Goal: Task Accomplishment & Management: Manage account settings

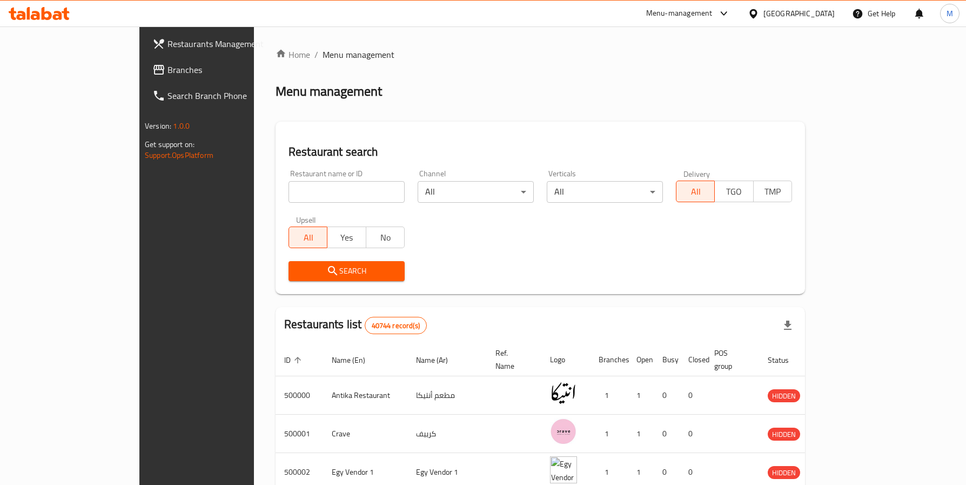
click at [288, 190] on input "search" at bounding box center [346, 192] width 116 height 22
type input "karam el sham"
click button "Search" at bounding box center [346, 271] width 116 height 20
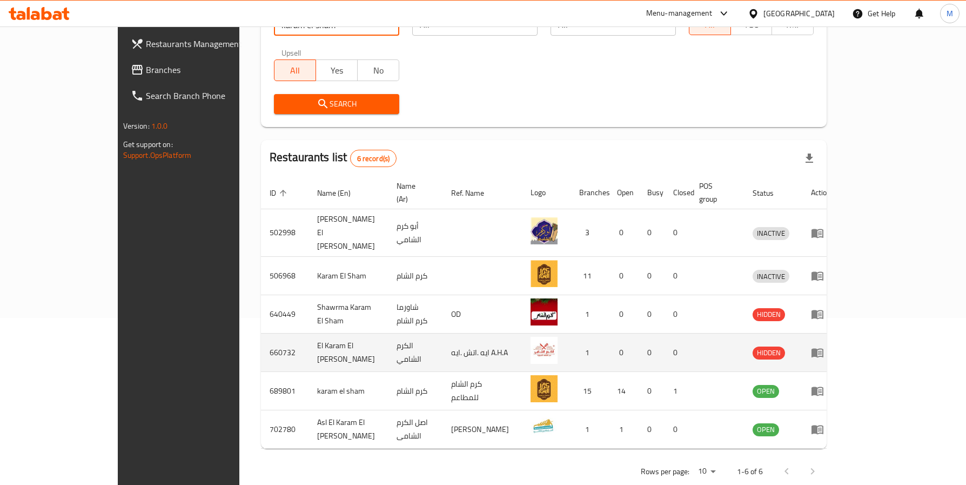
scroll to position [171, 0]
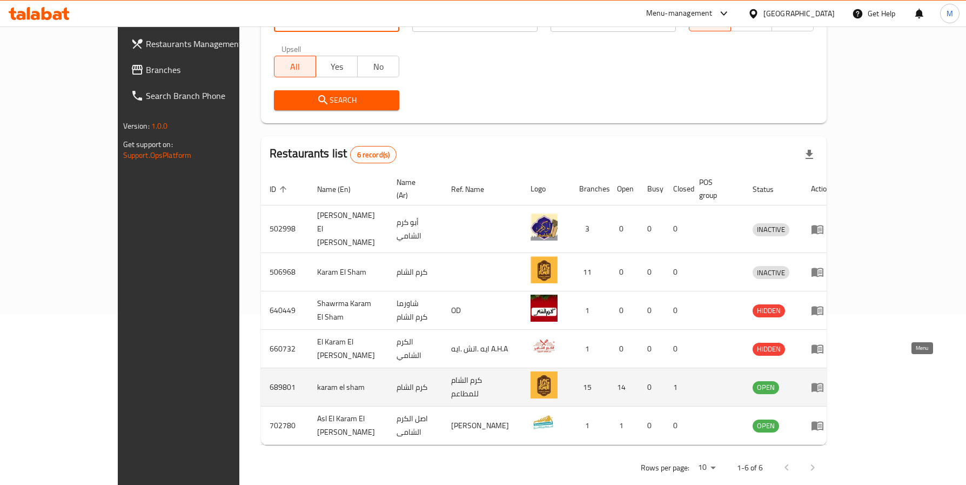
click at [823, 383] on icon "enhanced table" at bounding box center [817, 387] width 12 height 9
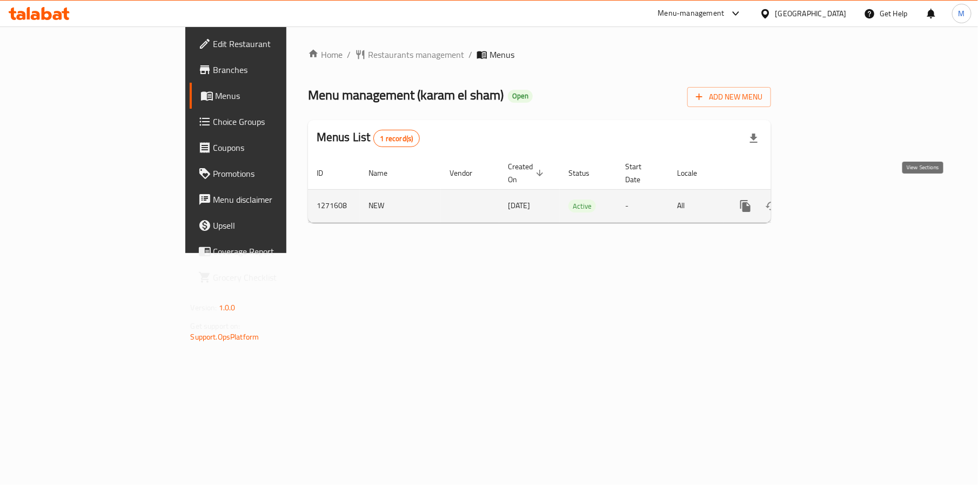
click at [830, 199] on icon "enhanced table" at bounding box center [823, 205] width 13 height 13
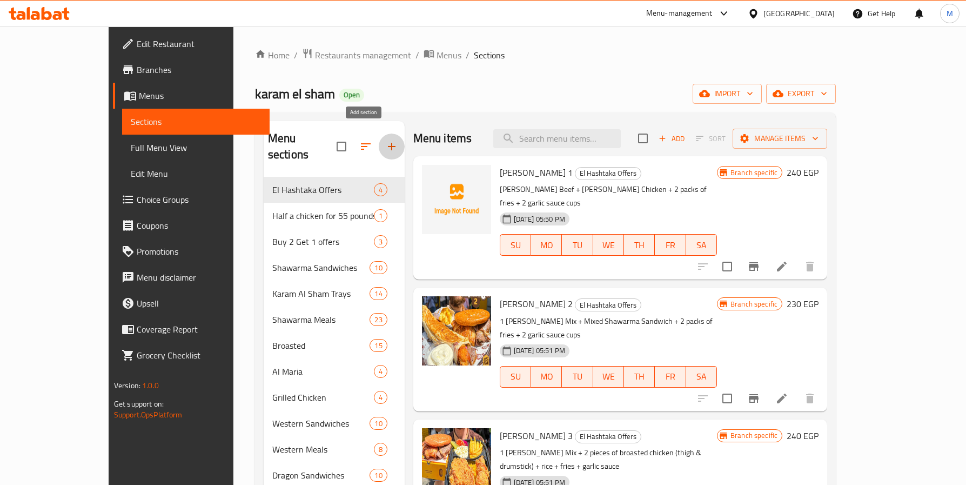
click at [385, 145] on icon "button" at bounding box center [391, 146] width 13 height 13
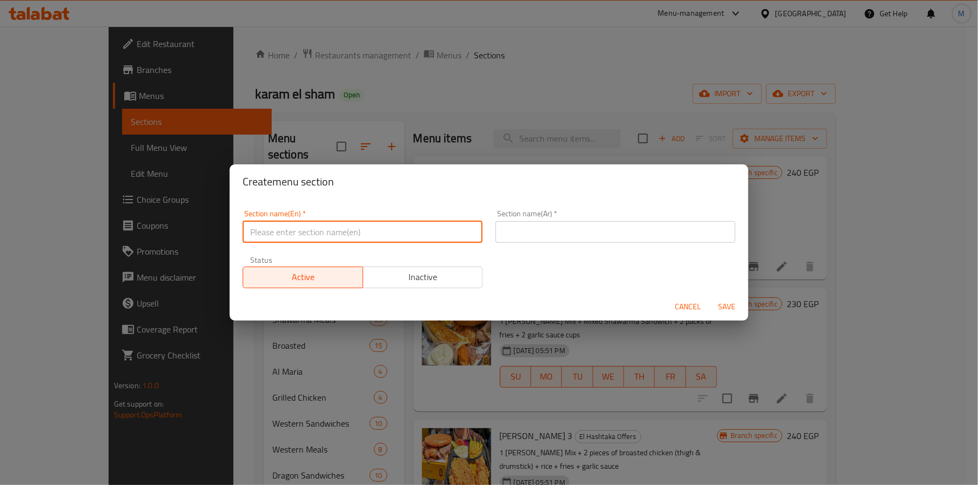
click at [377, 227] on input "text" at bounding box center [363, 232] width 240 height 22
paste input "[DATE]"
type input "[DATE]"
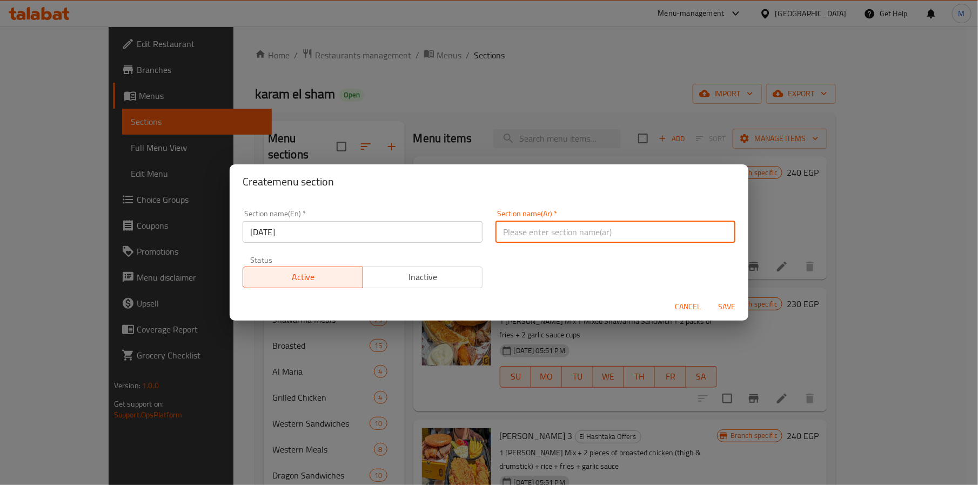
click at [621, 244] on div "Section name(Ar)   * Section name(Ar) *" at bounding box center [615, 226] width 253 height 46
type input "d"
type input "يوم البطاطس العالمي"
click at [736, 308] on span "Save" at bounding box center [727, 307] width 26 height 14
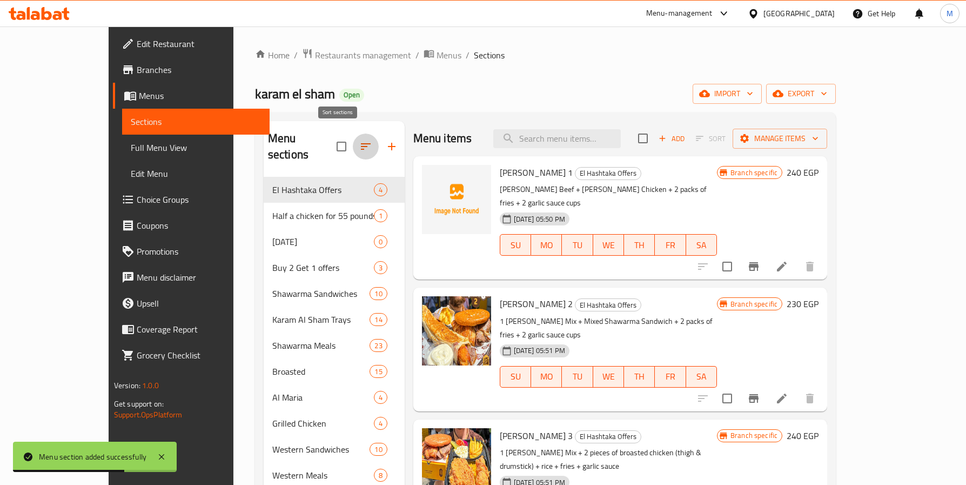
click at [359, 143] on icon "button" at bounding box center [365, 146] width 13 height 13
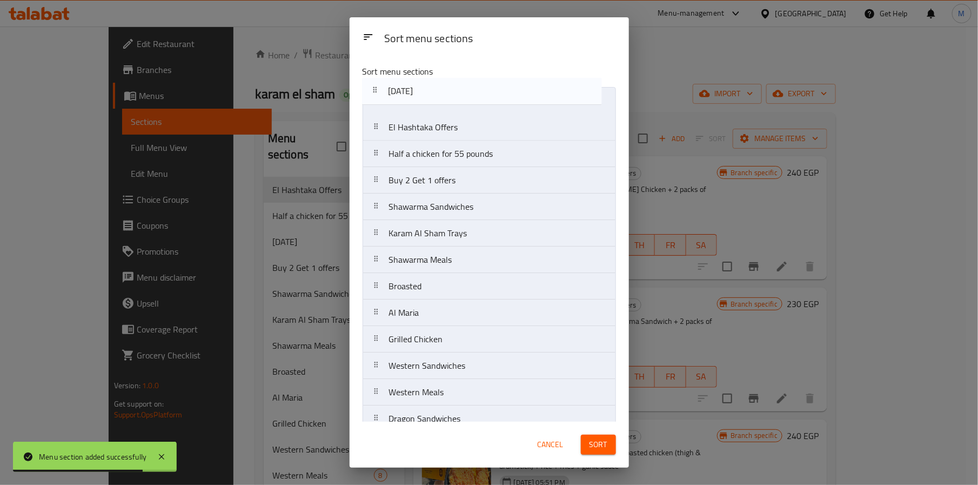
drag, startPoint x: 423, startPoint y: 157, endPoint x: 425, endPoint y: 89, distance: 68.1
click at [425, 89] on nav "El Hashtaka Offers Half a chicken for 55 pounds [DATE] Buy 2 Get 1 offers Shawa…" at bounding box center [488, 365] width 253 height 557
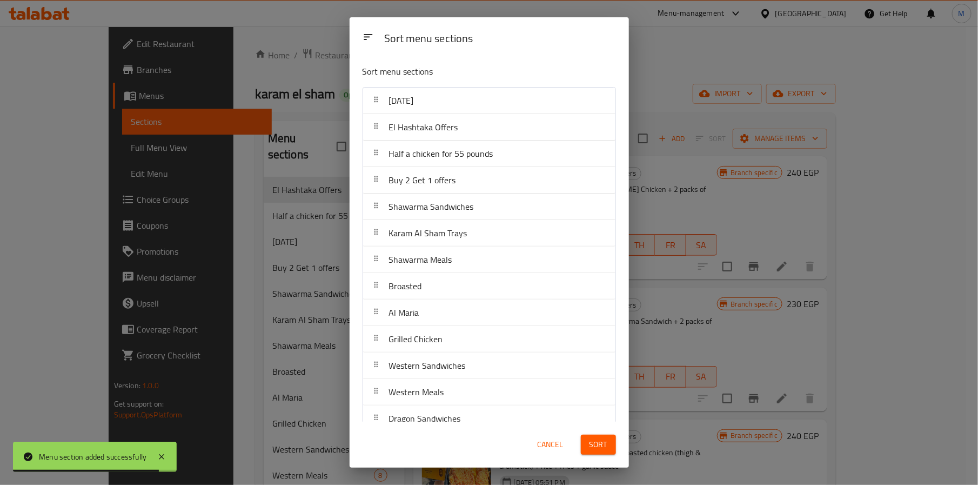
click at [590, 433] on div "Sort" at bounding box center [598, 444] width 48 height 33
click at [595, 441] on span "Sort" at bounding box center [598, 445] width 18 height 14
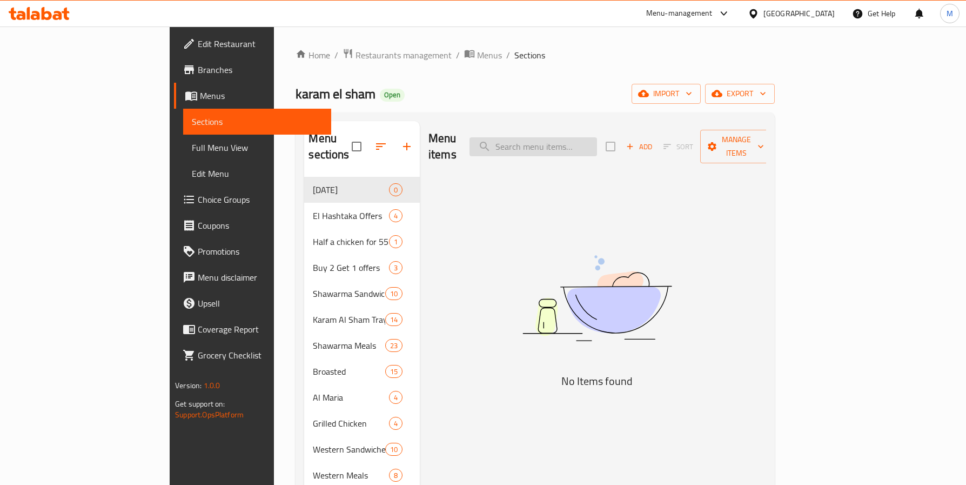
click at [595, 142] on input "search" at bounding box center [532, 146] width 127 height 19
type input "ل"
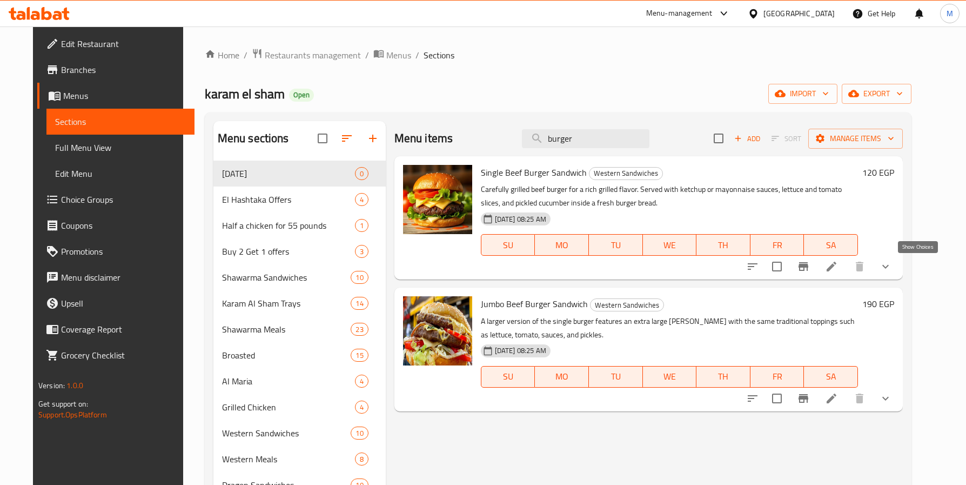
click at [892, 269] on icon "show more" at bounding box center [885, 266] width 13 height 13
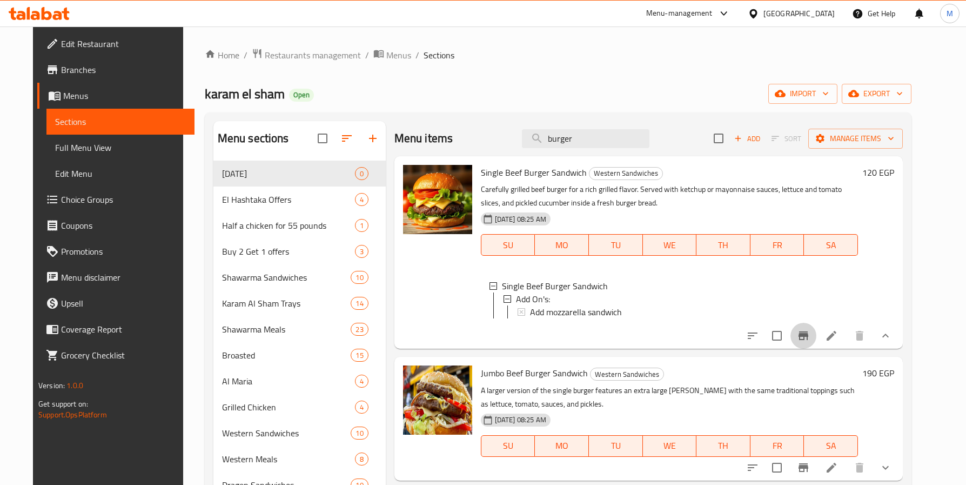
click at [810, 342] on icon "Branch-specific-item" at bounding box center [803, 335] width 13 height 13
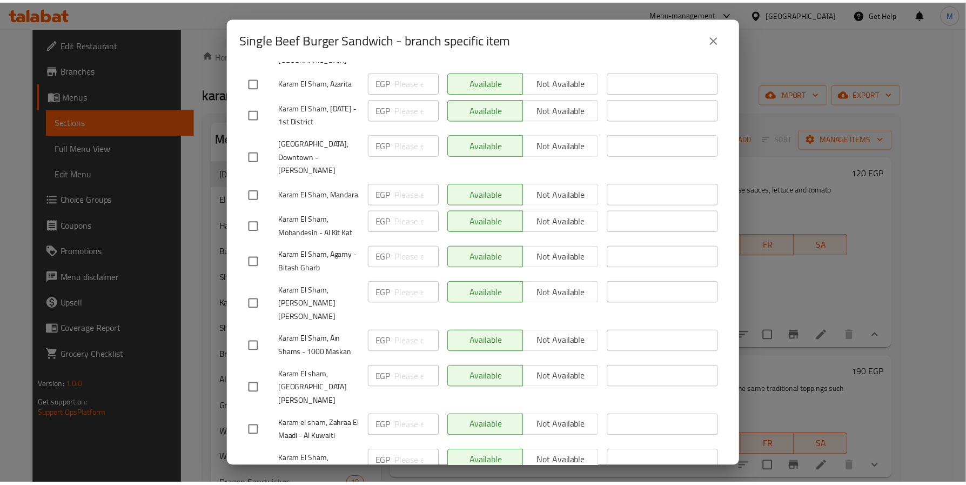
scroll to position [347, 0]
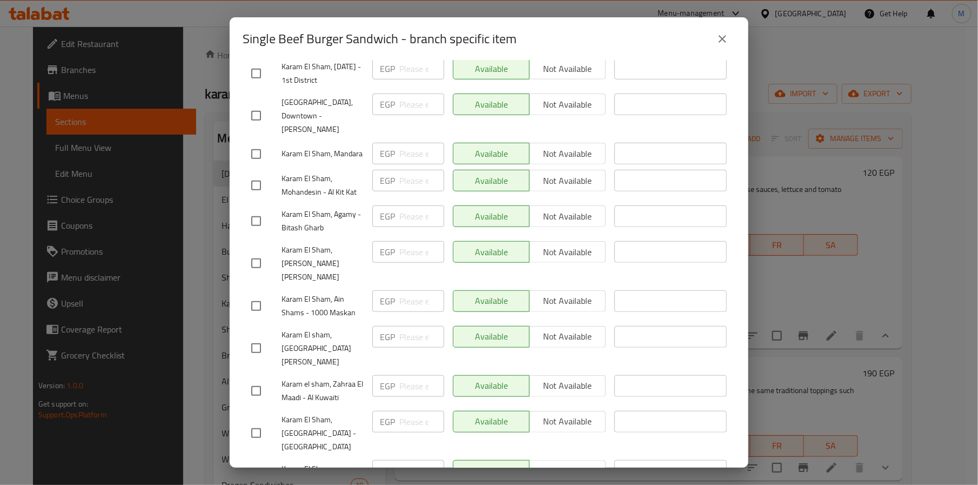
click at [727, 47] on button "close" at bounding box center [722, 39] width 26 height 26
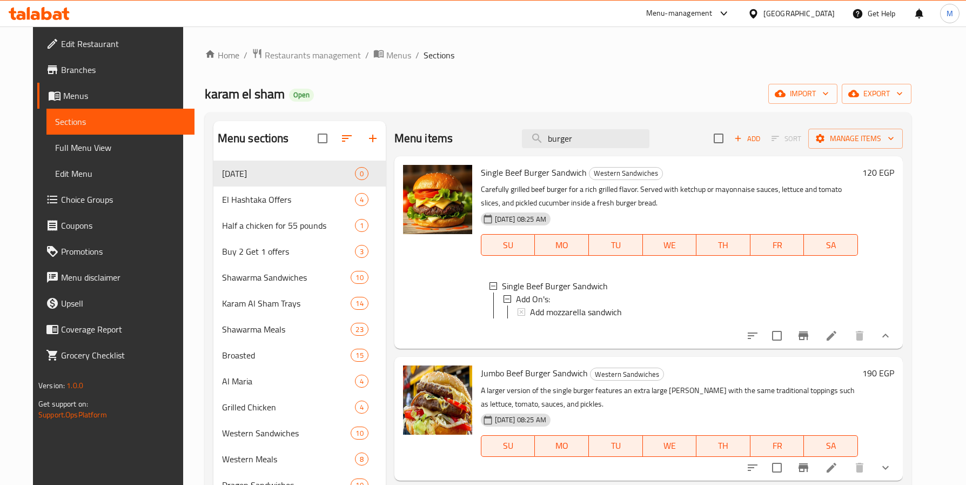
click at [516, 172] on span "Single Beef Burger Sandwich" at bounding box center [534, 172] width 106 height 16
click at [518, 172] on span "Single Beef Burger Sandwich" at bounding box center [534, 172] width 106 height 16
click at [520, 172] on span "Single Beef Burger Sandwich" at bounding box center [534, 172] width 106 height 16
copy h6 "Single Beef Burger Sandwich"
click at [412, 269] on div at bounding box center [438, 252] width 78 height 184
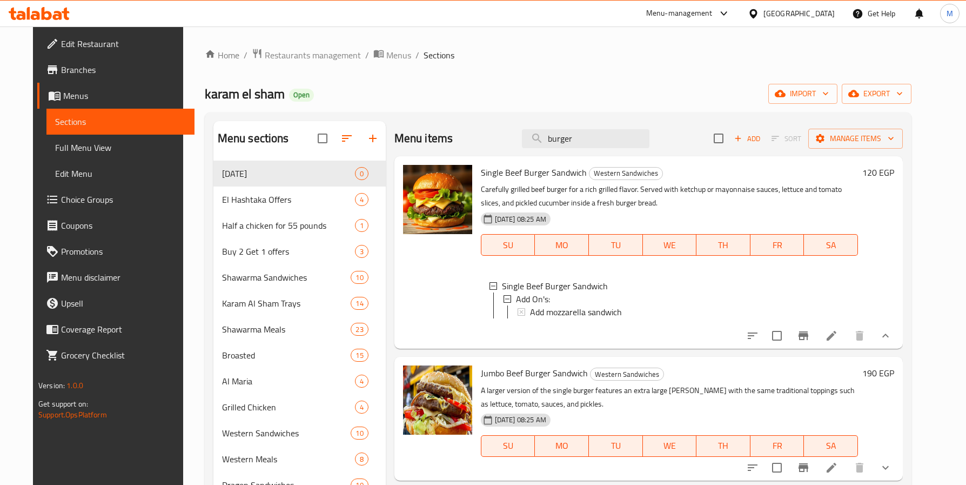
click at [363, 165] on div "Menu sections [DATE] 0 El Hashtaka Offers 4 Half a chicken for 55 pounds 1 Buy …" at bounding box center [557, 415] width 689 height 588
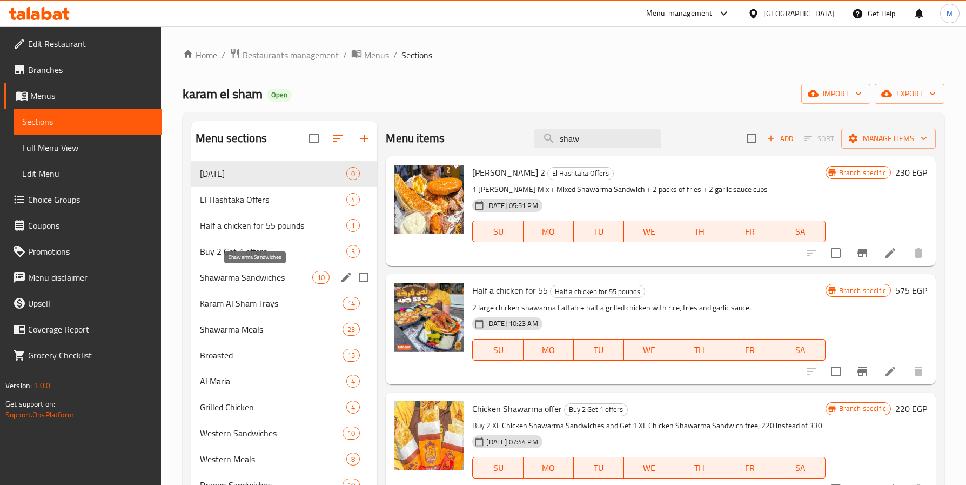
type input "shaw"
click at [224, 276] on span "Shawarma Sandwiches" at bounding box center [256, 277] width 112 height 13
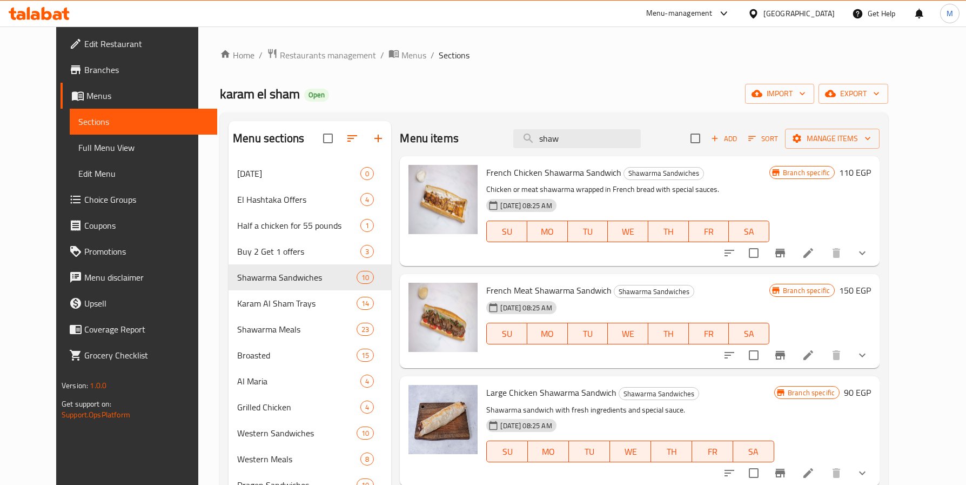
drag, startPoint x: 605, startPoint y: 137, endPoint x: 396, endPoint y: 137, distance: 209.1
click at [400, 137] on div "Menu items [PERSON_NAME] Add Sort Manage items" at bounding box center [640, 138] width 480 height 35
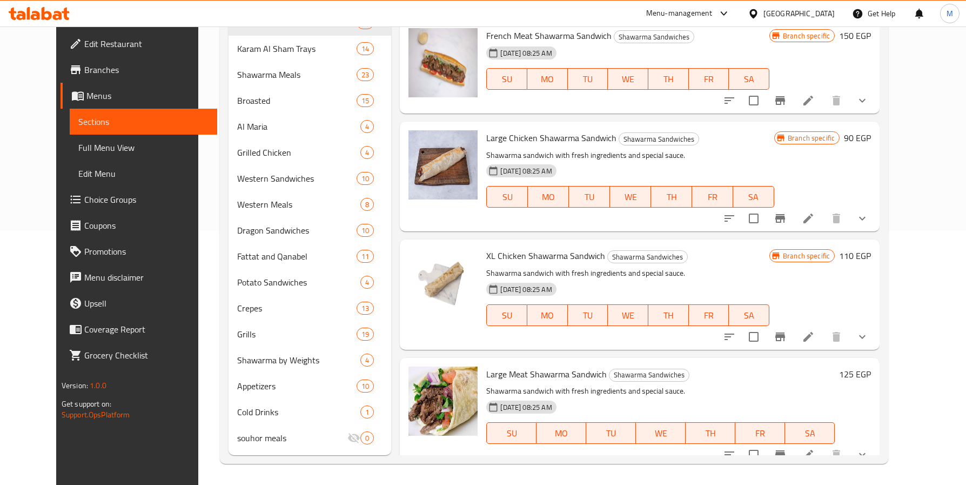
click at [494, 138] on span "Large Chicken Shawarma Sandwich" at bounding box center [551, 138] width 130 height 16
copy h6 "Large Chicken Shawarma Sandwich"
click at [771, 152] on p "Shawarma sandwich with fresh ingredients and special sauce." at bounding box center [630, 156] width 288 height 14
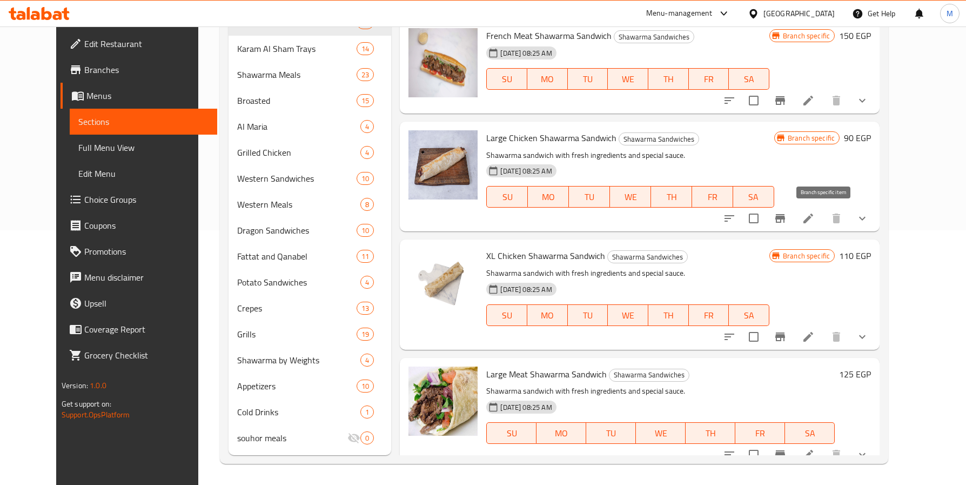
click at [785, 217] on icon "Branch-specific-item" at bounding box center [780, 218] width 10 height 9
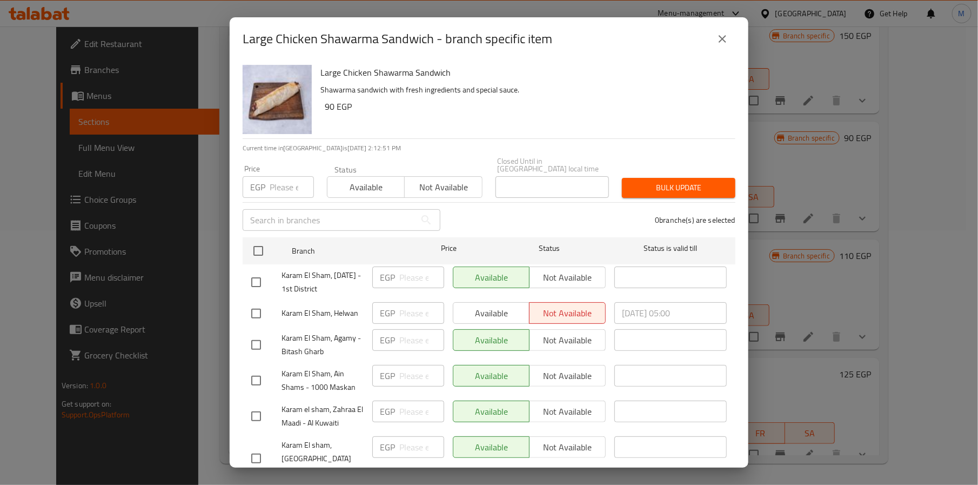
click at [720, 41] on icon "close" at bounding box center [722, 38] width 13 height 13
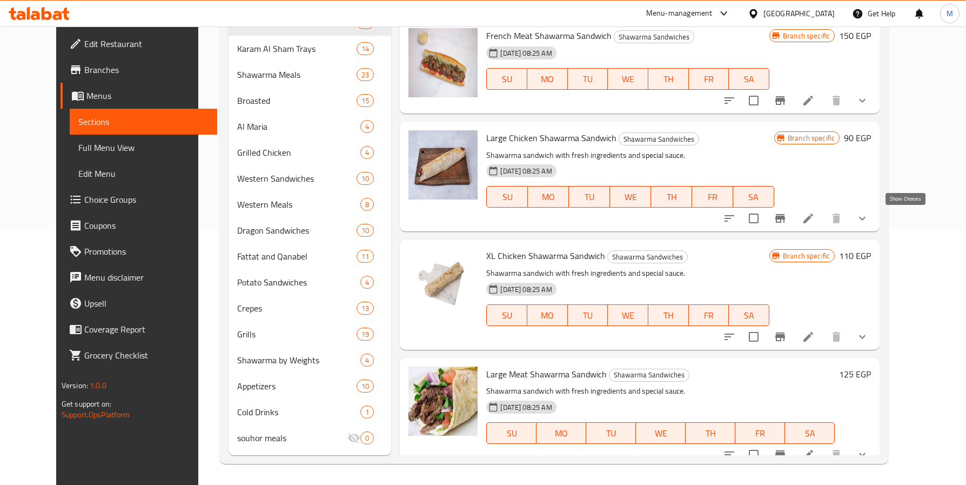
click at [869, 219] on icon "show more" at bounding box center [862, 218] width 13 height 13
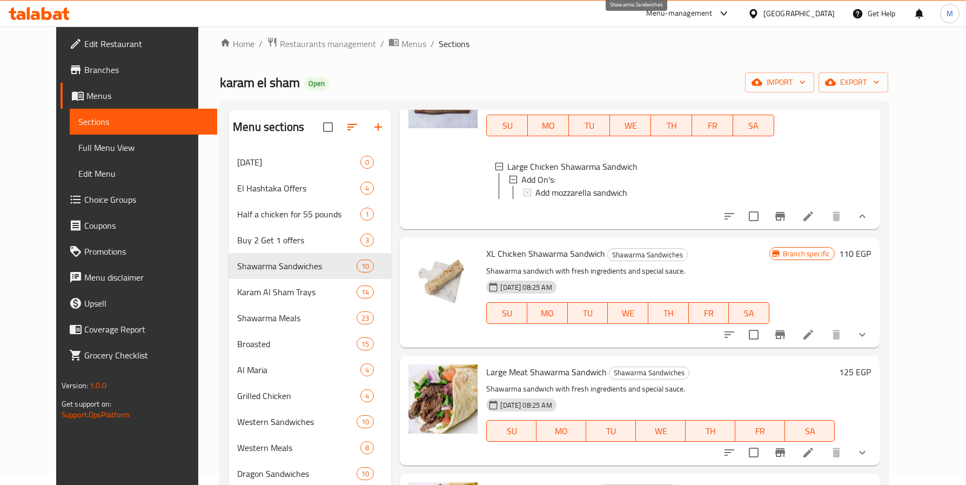
scroll to position [324, 0]
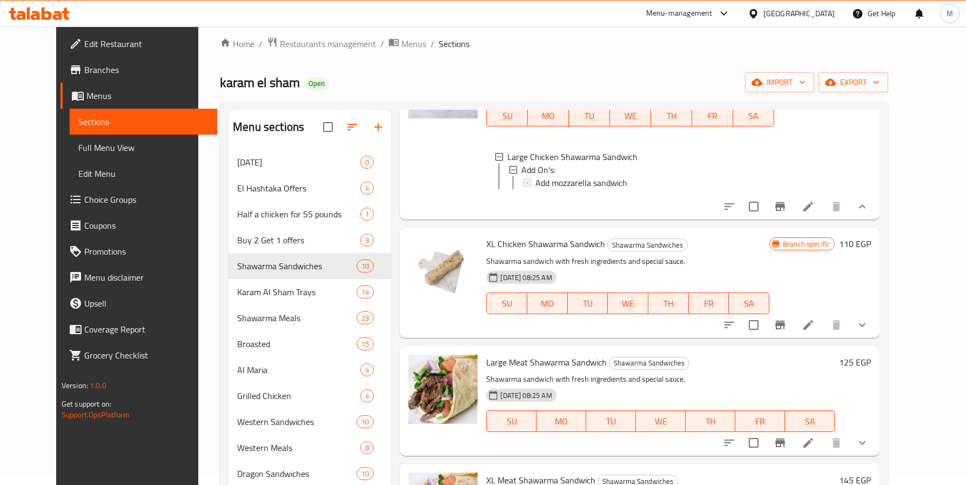
click at [503, 252] on span "XL Chicken Shawarma Sandwich" at bounding box center [545, 244] width 119 height 16
click at [506, 252] on span "XL Chicken Shawarma Sandwich" at bounding box center [545, 244] width 119 height 16
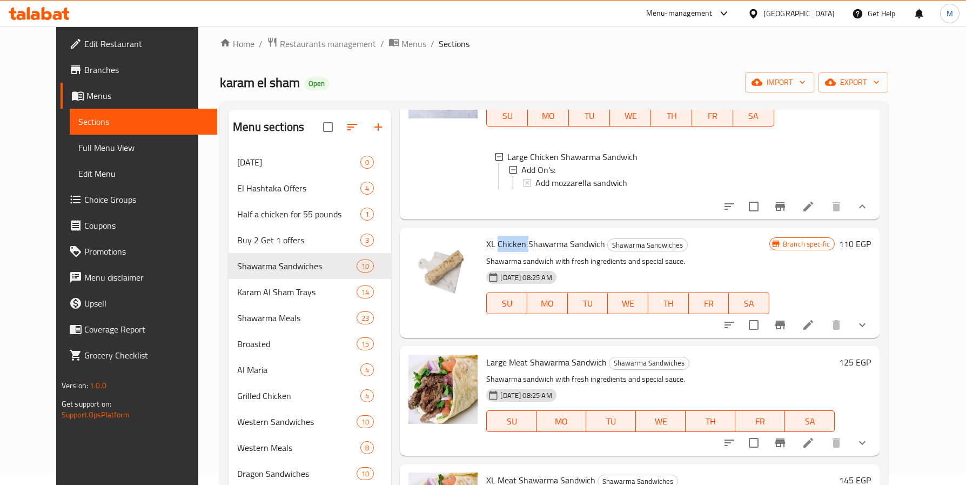
click at [506, 252] on span "XL Chicken Shawarma Sandwich" at bounding box center [545, 244] width 119 height 16
click at [508, 252] on span "XL Chicken Shawarma Sandwich" at bounding box center [545, 244] width 119 height 16
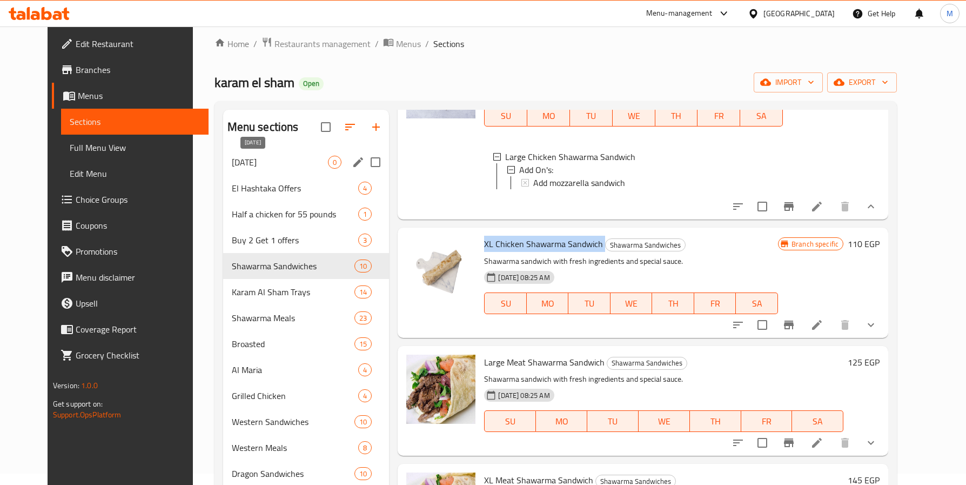
click at [232, 169] on span "[DATE]" at bounding box center [280, 162] width 97 height 13
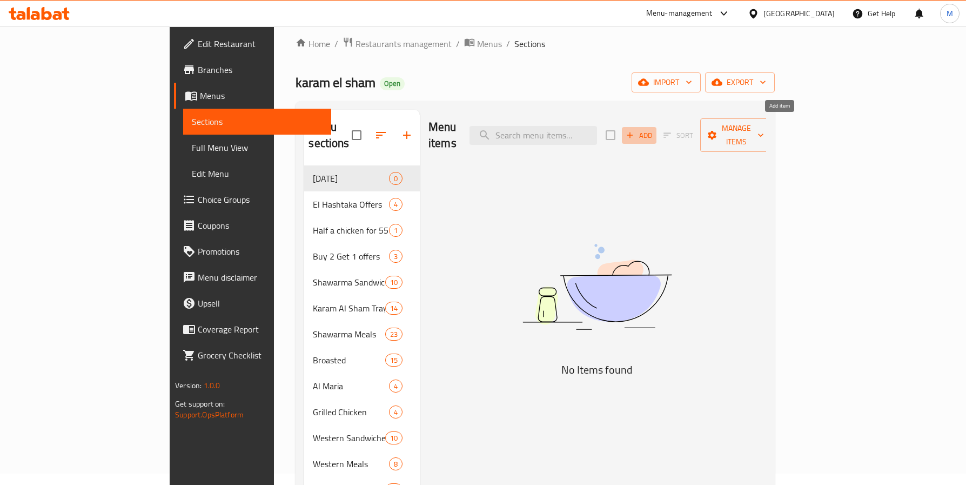
click at [635, 132] on icon "button" at bounding box center [630, 135] width 10 height 10
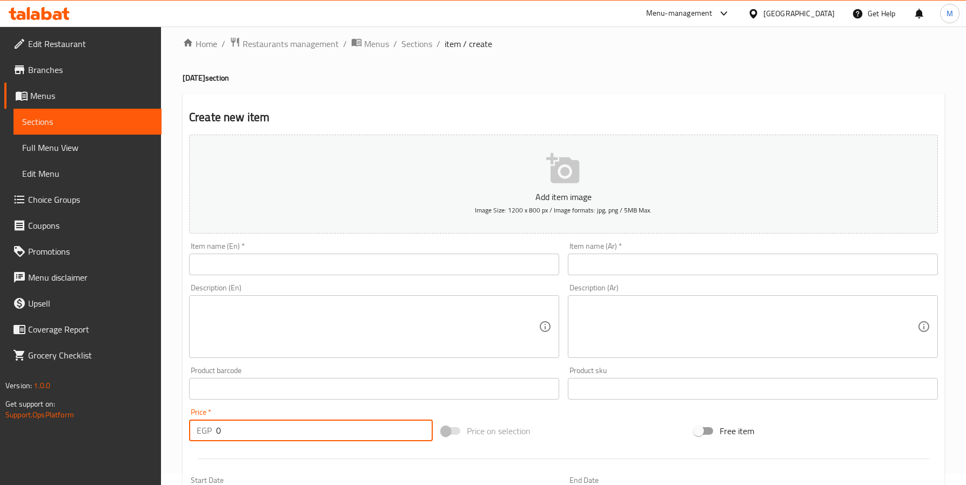
drag, startPoint x: 241, startPoint y: 438, endPoint x: 128, endPoint y: 432, distance: 113.6
click at [128, 432] on div "Edit Restaurant Branches Menus Sections Full Menu View Edit Menu Choice Groups …" at bounding box center [483, 383] width 966 height 737
type input "120"
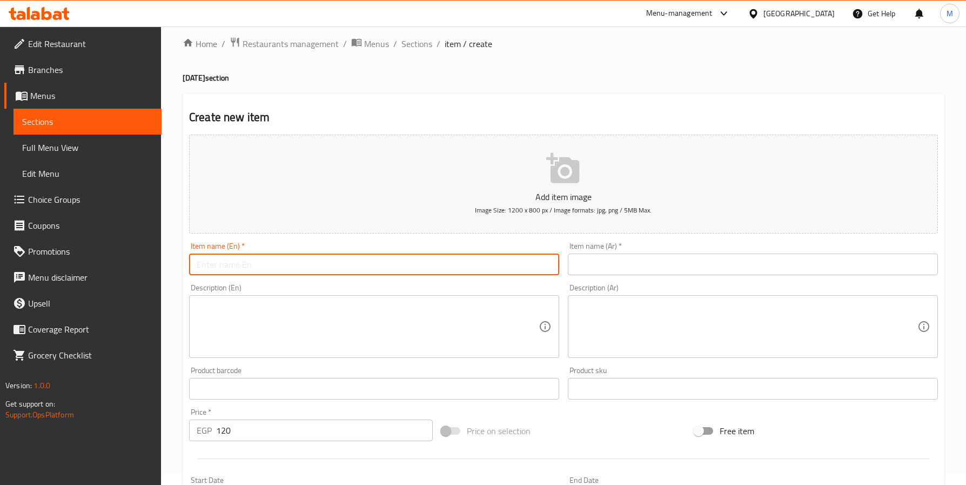
drag, startPoint x: 244, startPoint y: 259, endPoint x: 250, endPoint y: 259, distance: 5.9
click at [250, 259] on input "text" at bounding box center [374, 264] width 370 height 22
paste input "Single Beef Burger Sandwich"
type input "Single Beef Burger Sandwich"
click at [673, 316] on textarea at bounding box center [746, 326] width 342 height 51
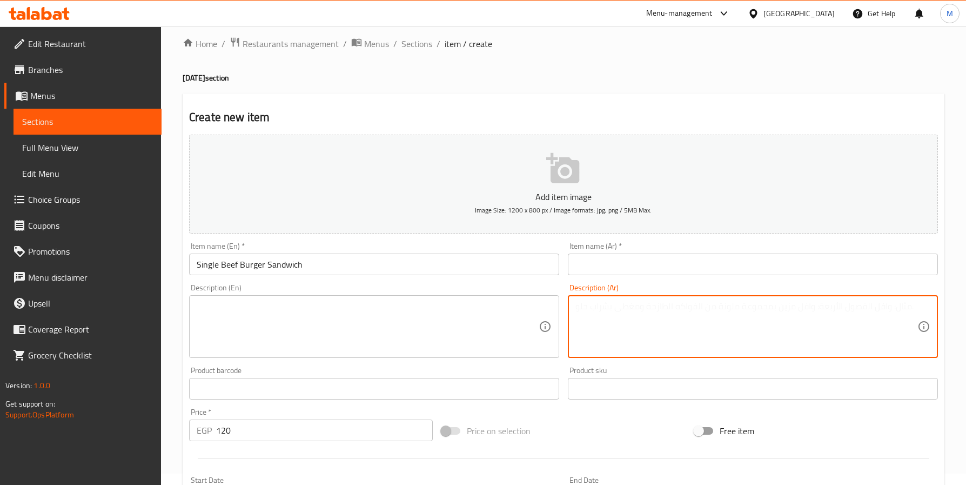
paste textarea "استمتع بساندوتش سينجل بيف برجر العصير مع بطاطس مقرمشة مجانًا بمناسبة يوم البطاط…"
click at [774, 304] on textarea "استمتع بساندوتش سينجل بيف برجر العصير مع بطاطس مقرمشة مجانًا بمناسبة يوم البطاط…" at bounding box center [746, 326] width 342 height 51
click at [774, 305] on textarea "استمتع بساندوتش سينجل بيف برجر العصير مع بطاطس مقرمشة مجانًا بمناسبة يوم البطاط…" at bounding box center [746, 326] width 342 height 51
click at [765, 312] on textarea "استمتع بساندوتش سينجل بيف برجر العصير مع بطاطس مقرمشة مجانًا بمناسبة يوم البطاط…" at bounding box center [746, 326] width 342 height 51
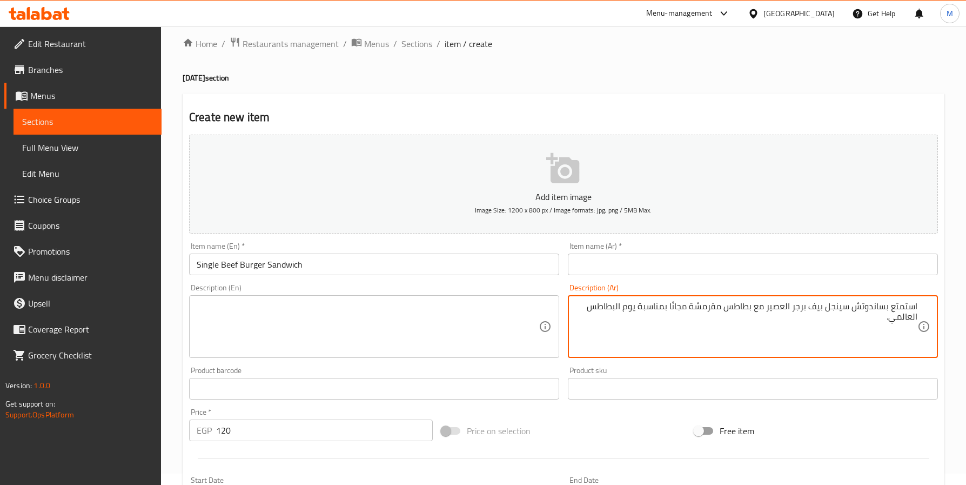
click at [771, 308] on textarea "استمتع بساندوتش سينجل بيف برجر العصير مع بطاطس مقرمشة مجانًا بمناسبة يوم البطاط…" at bounding box center [746, 326] width 342 height 51
type textarea "استمتع بساندوتش سينجل بيف برجر مع بطاطس مقرمشة مجانًا بمناسبة يوم البطاطس العال…"
click at [334, 316] on textarea at bounding box center [368, 326] width 342 height 51
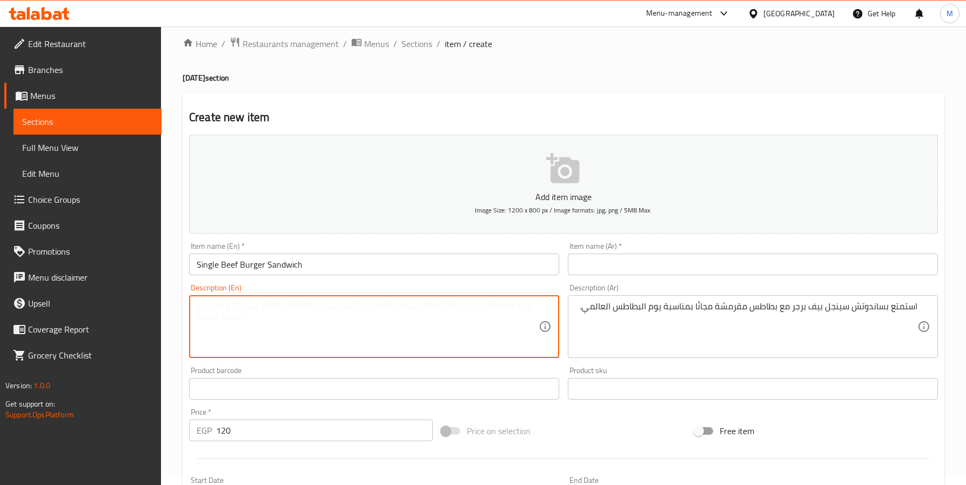
paste textarea "Enjoy a juicy Single Beef Burger served with free crispy fries in celebration o…"
type textarea "Enjoy a juicy Single Beef Burger served with free crispy fries in celebration o…"
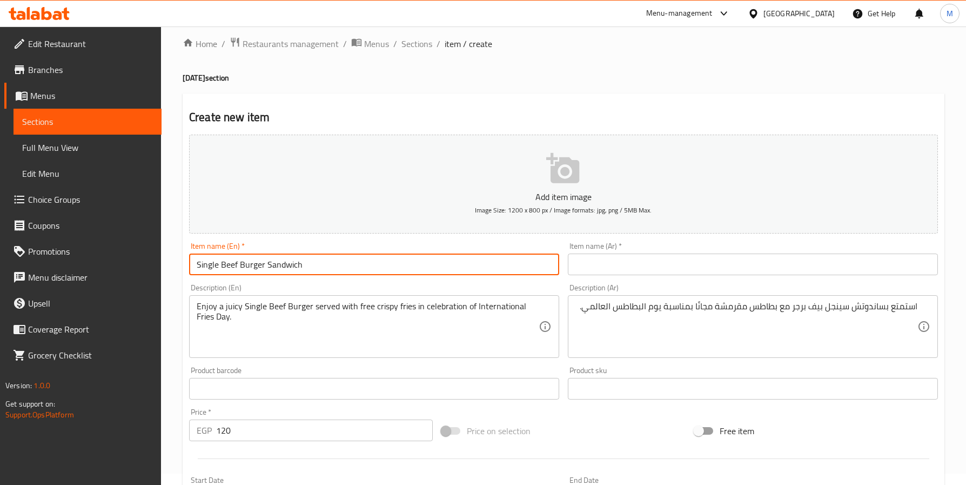
click at [344, 260] on input "Single Beef Burger Sandwich" at bounding box center [374, 264] width 370 height 22
click at [278, 265] on input "Single Beef Burger Sandwich +fries free" at bounding box center [374, 264] width 370 height 22
type input "Single Beef Burger Sandwich +fries free"
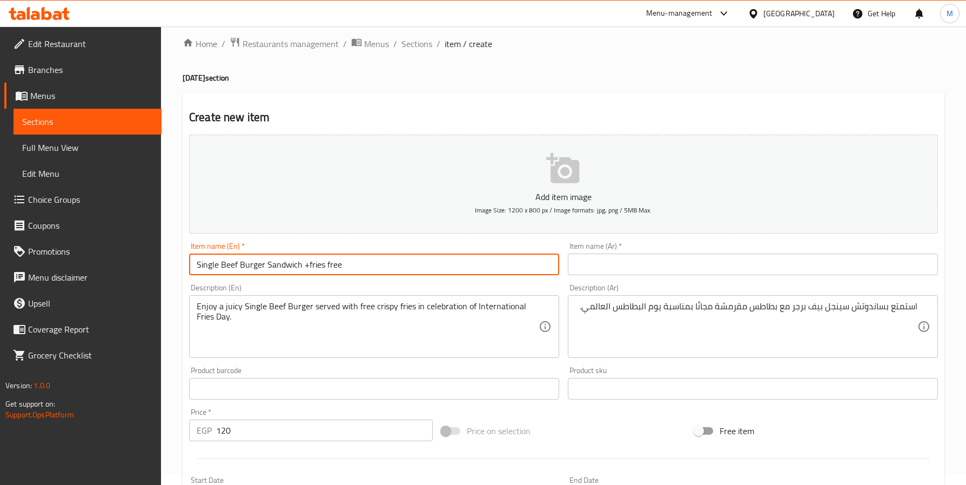
click at [705, 254] on input "text" at bounding box center [753, 264] width 370 height 22
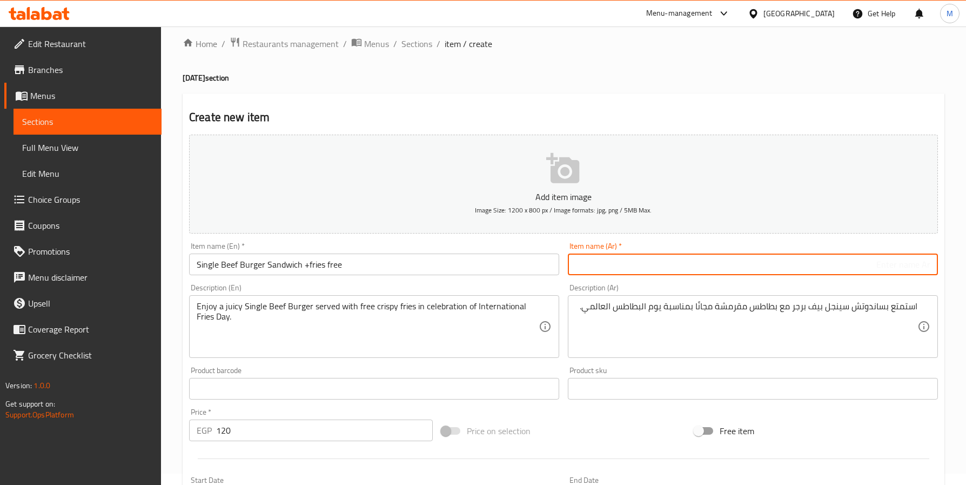
paste input "ساندوتش برجر لحم سينجل مع بطاطس مقرمشة مجانًا"
click at [829, 266] on input "ساندوتش برجر لحم سينجل مع بطاطس مقرمشة مجانًا" at bounding box center [753, 264] width 370 height 22
type input "ساندوتش برجر لحم سينجل +بطاطس مقرمشة مجانًا"
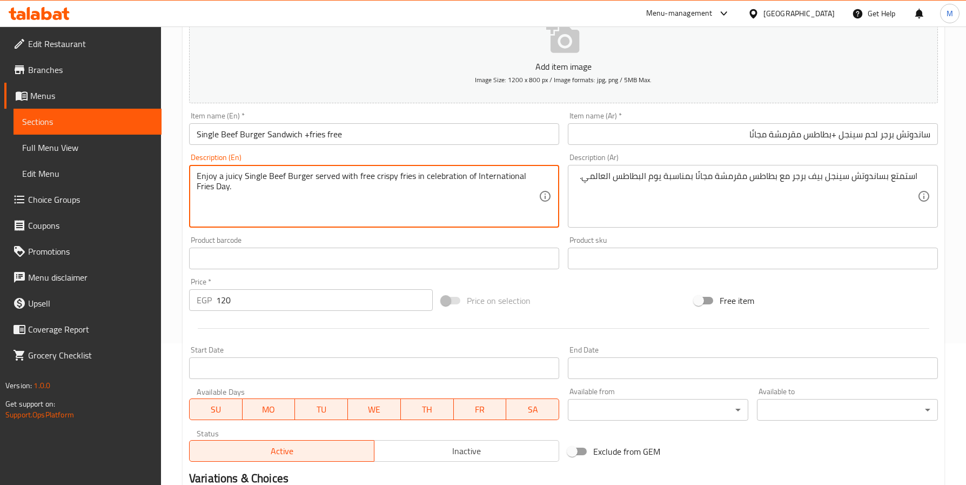
scroll to position [278, 0]
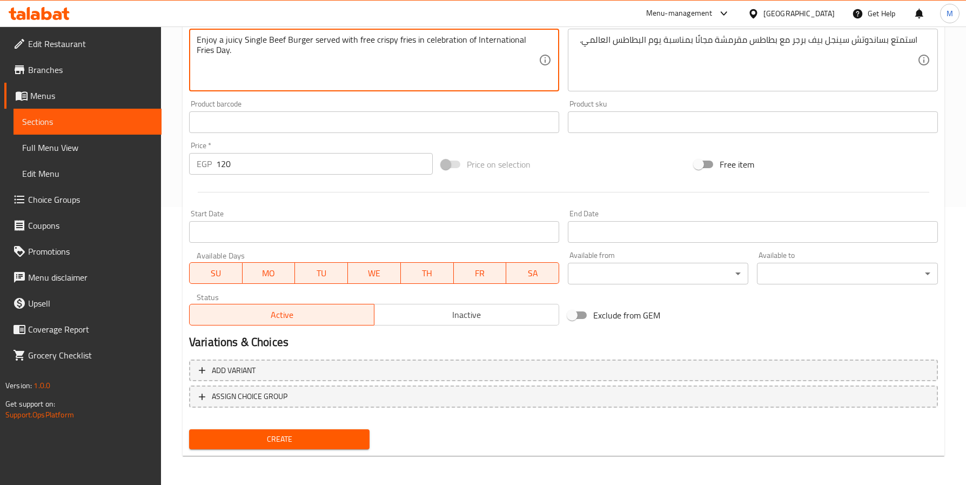
click at [308, 436] on span "Create" at bounding box center [279, 439] width 163 height 14
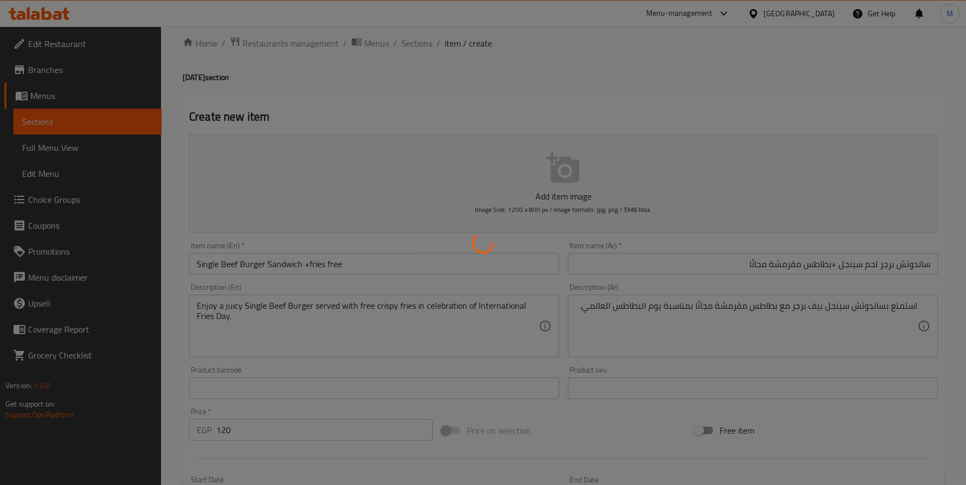
scroll to position [0, 0]
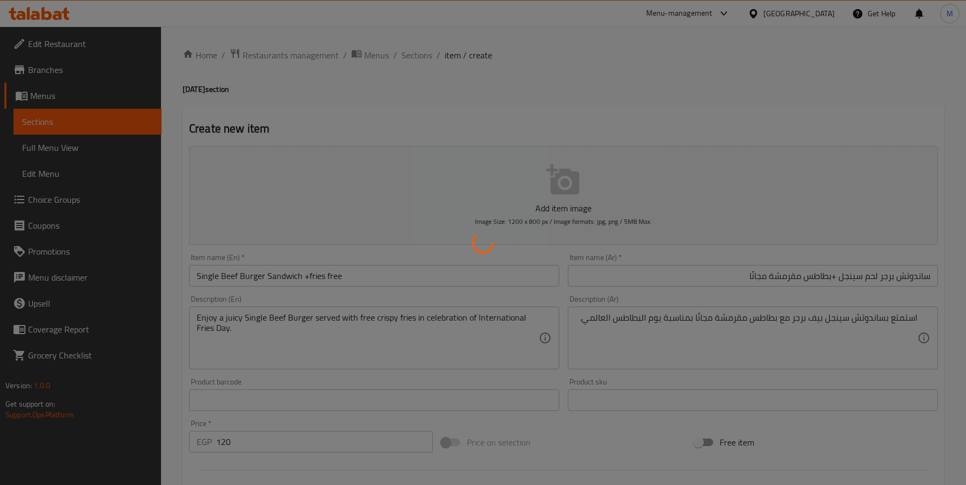
type input "0"
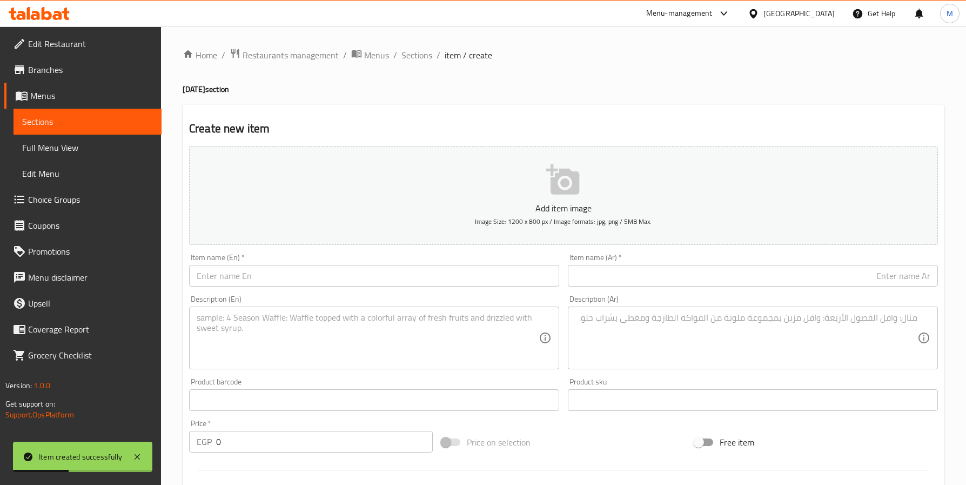
click at [238, 276] on input "text" at bounding box center [374, 276] width 370 height 22
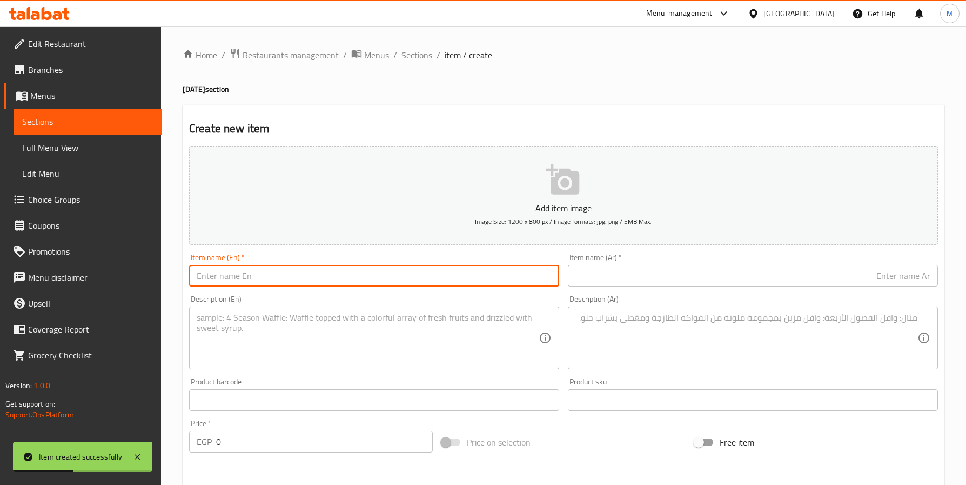
paste input "XL Chicken Shawarma Sandwich"
type input "XL Chicken Shawarma Sandwich"
click at [715, 325] on textarea at bounding box center [746, 337] width 342 height 51
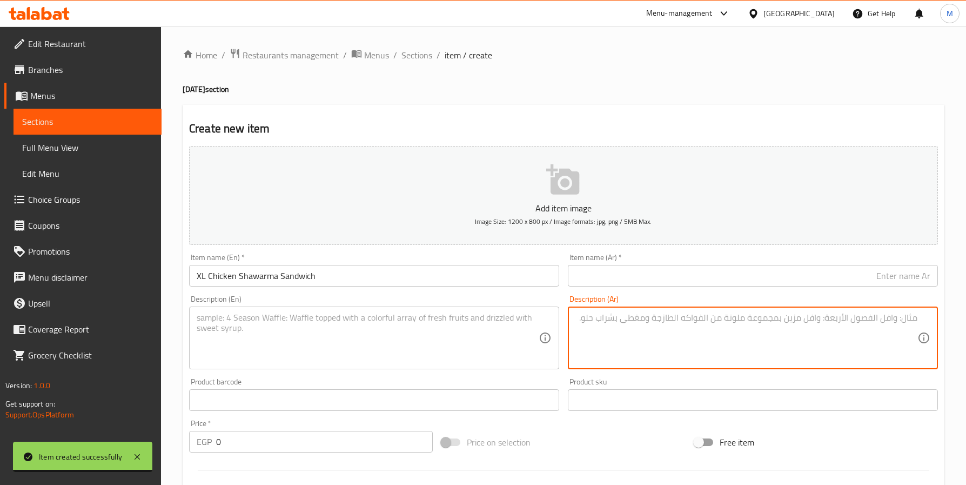
paste textarea "، استمتع بساندوتش شاورما دجاج XL الشهي مع بطاطس مقرمشة مجانًا"
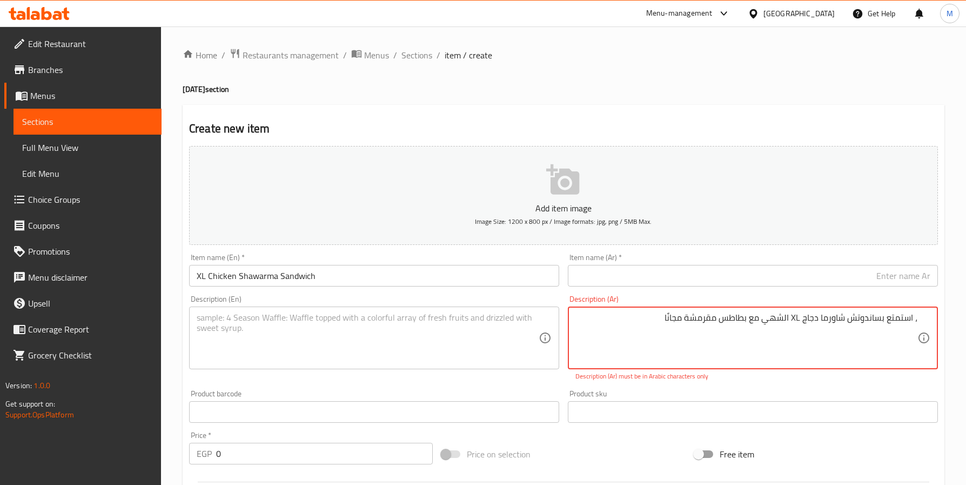
type textarea "، استمتع بساندوتش شاورما دجاج XL الشهي مع بطاطس مقرمشة مجانًا"
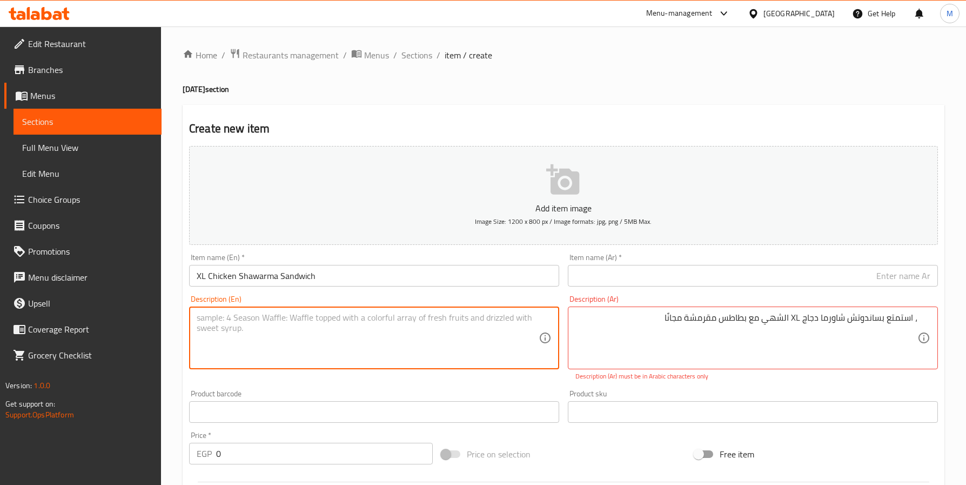
click at [367, 323] on textarea at bounding box center [368, 337] width 342 height 51
paste textarea "Celebrate International Fries Day with a delicious XL Chicken Shawarma Sandwich…"
type textarea "Celebrate International Fries Day with a delicious XL Chicken Shawarma Sandwich…"
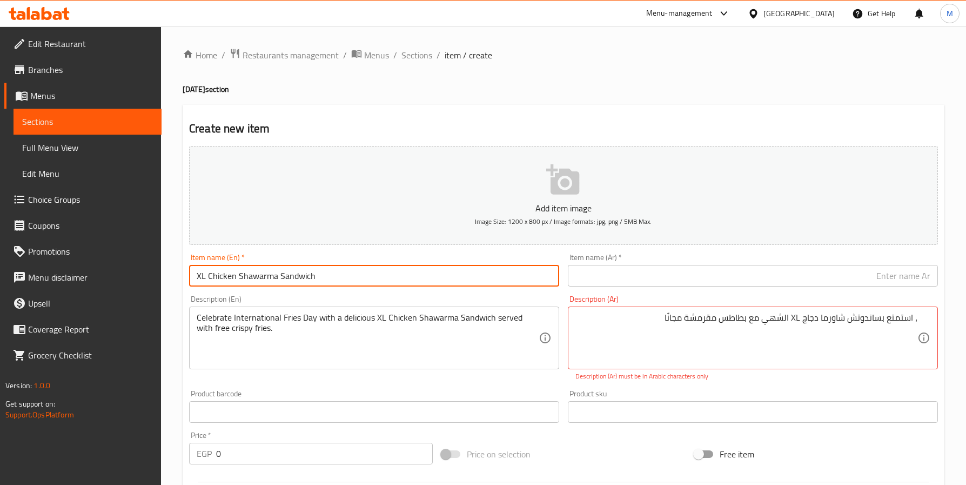
click at [376, 271] on input "XL Chicken Shawarma Sandwich" at bounding box center [374, 276] width 370 height 22
type input "XL Chicken Shawarma Sandwich +free fries"
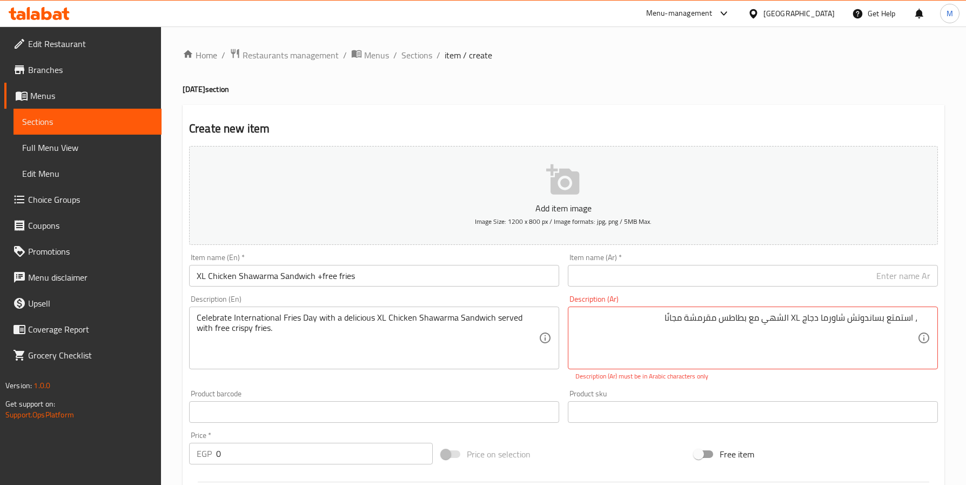
click at [618, 272] on input "text" at bounding box center [753, 276] width 370 height 22
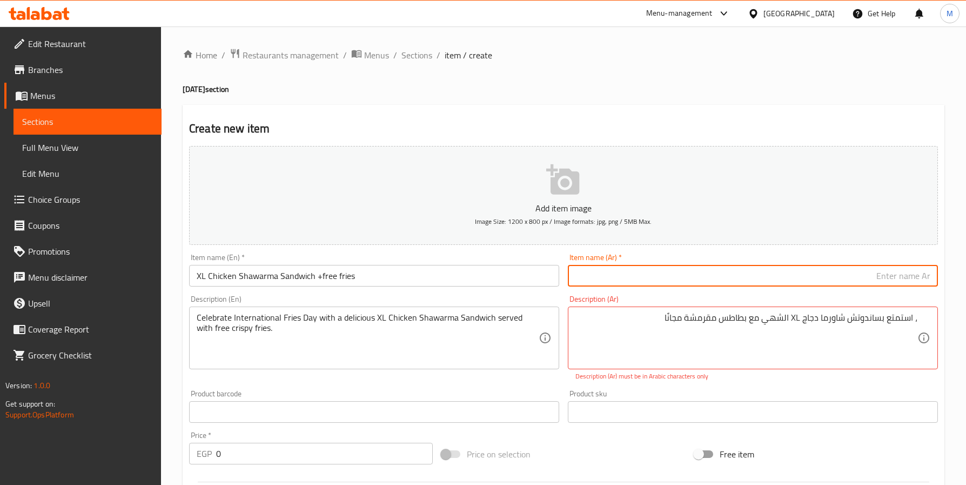
click at [269, 272] on input "XL Chicken Shawarma Sandwich +free fries" at bounding box center [374, 276] width 370 height 22
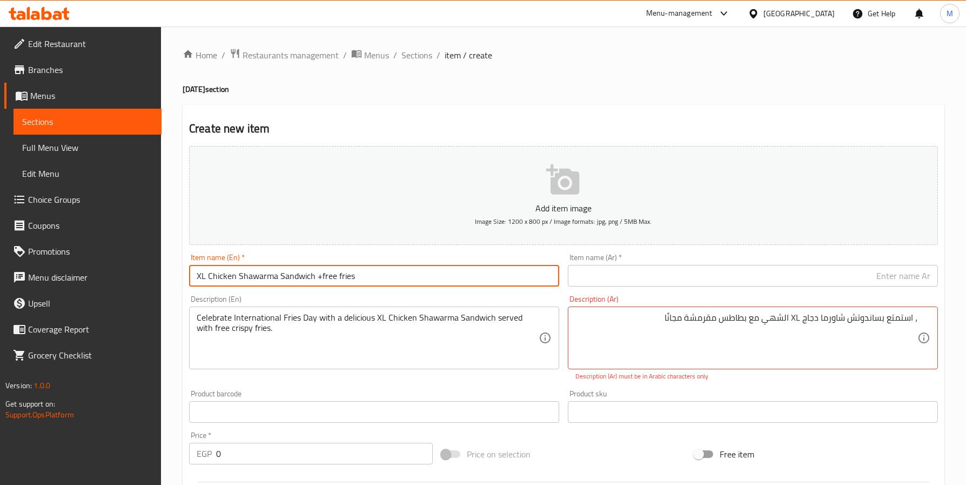
click at [269, 272] on input "XL Chicken Shawarma Sandwich +free fries" at bounding box center [374, 276] width 370 height 22
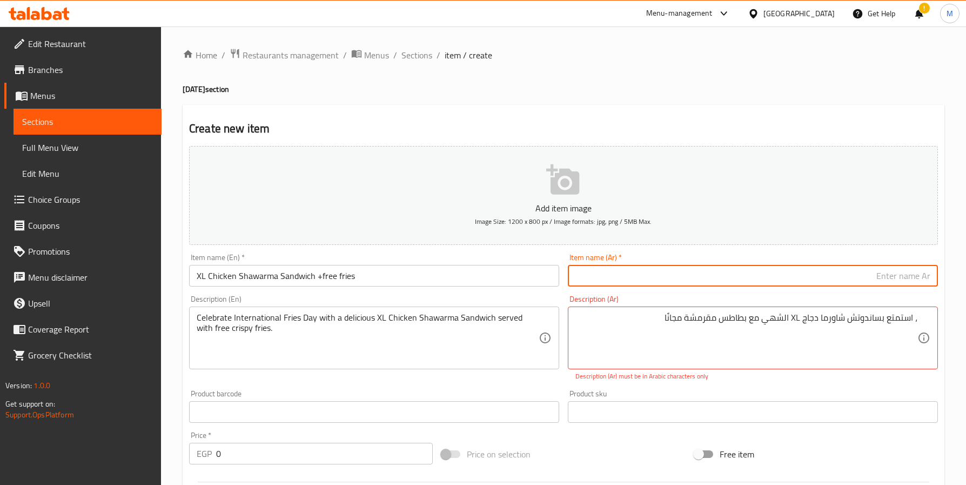
click at [775, 276] on input "text" at bounding box center [753, 276] width 370 height 22
paste input "ساندوتش شاورما دجاج XL مع بطاطس مقرمشة مجانًا."
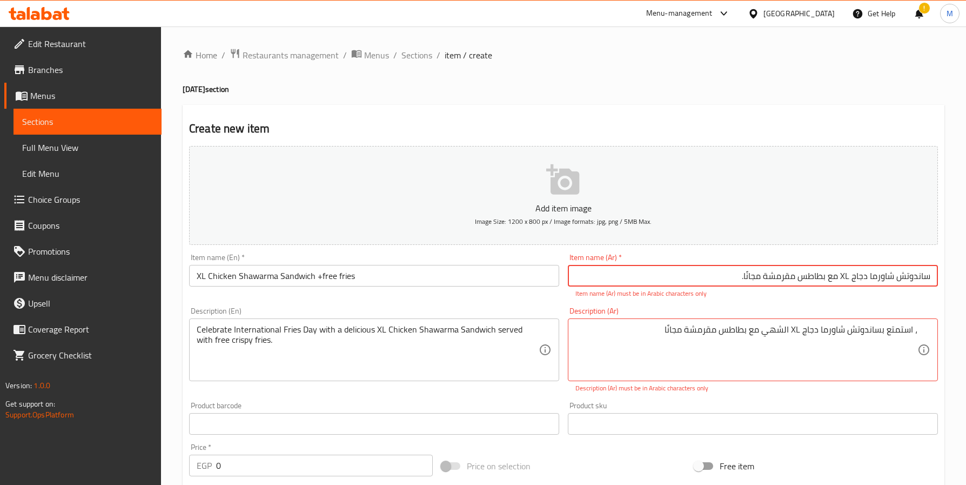
click at [827, 276] on input "ساندوتش شاورما دجاج XL مع بطاطس مقرمشة مجانًا." at bounding box center [753, 276] width 370 height 22
click at [825, 276] on input "ساندوتش شاورما دجاج XL مع بطاطس مقرمشة مجانًا." at bounding box center [753, 276] width 370 height 22
click at [835, 279] on input "ساندوتش شاورما دجاج XL مع بطاطس مقرمشة مجانًا." at bounding box center [753, 276] width 370 height 22
click at [848, 274] on input "ساندوتش شاورما دجاج XL + بطاطس مقرمشة مجانًا." at bounding box center [753, 276] width 370 height 22
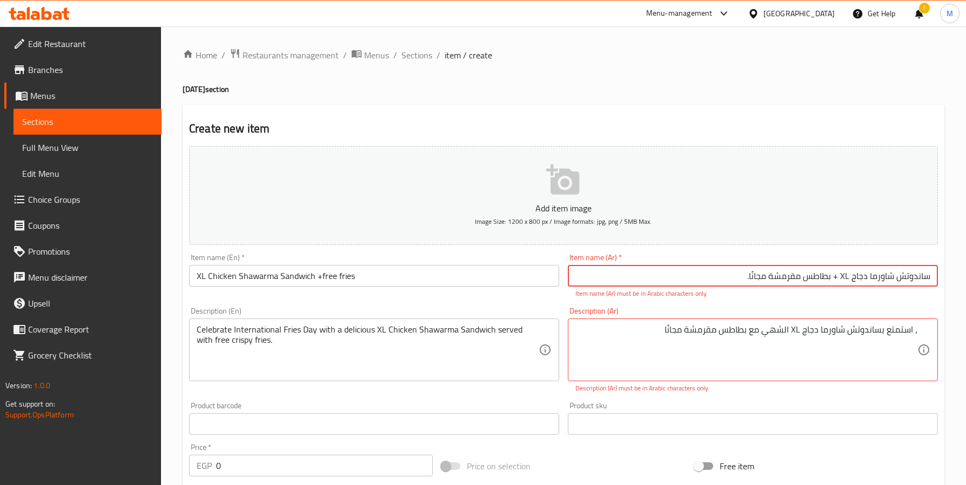
click at [845, 276] on input "ساندوتش شاورما دجاج XL + بطاطس مقرمشة مجانًا." at bounding box center [753, 276] width 370 height 22
click at [846, 278] on input "ساندوتش شاورما دجاج XL + بطاطس مقرمشة مجانًا." at bounding box center [753, 276] width 370 height 22
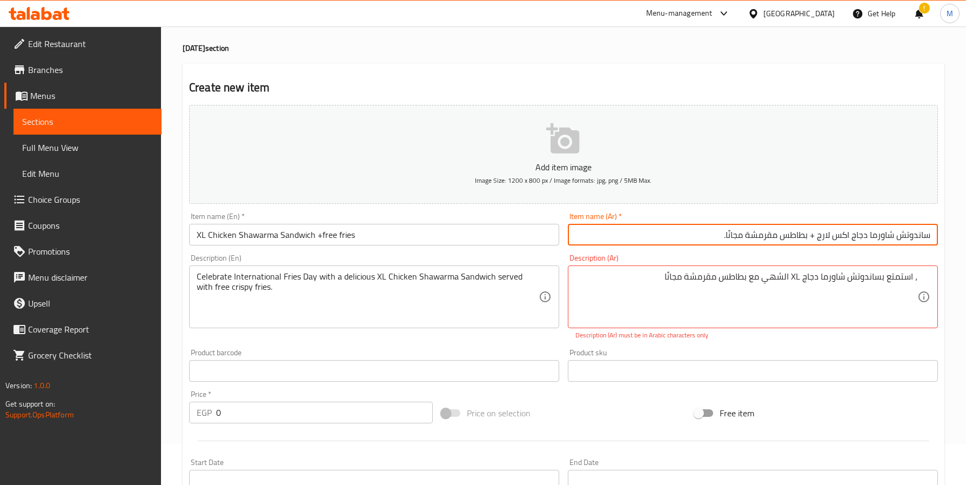
scroll to position [81, 0]
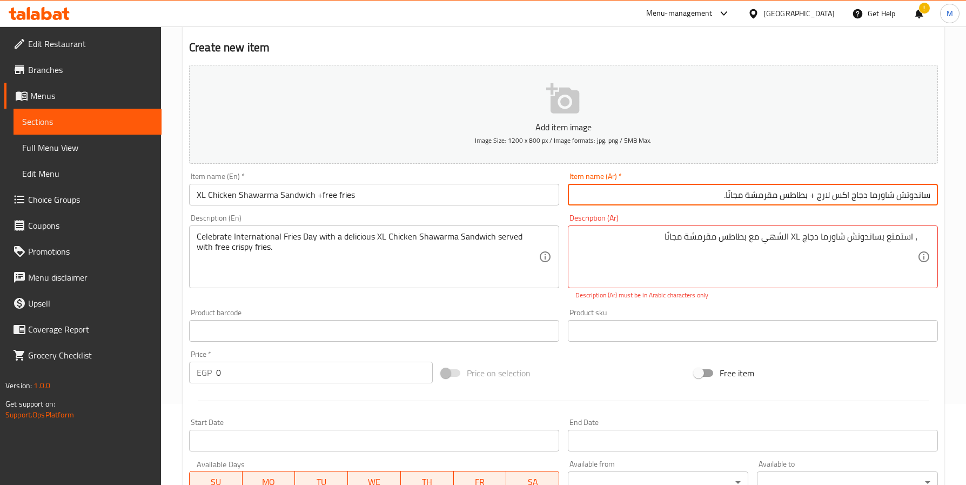
type input "ساندوتش شاورما دجاج اكس لارج + بطاطس مقرمشة مجانًا."
drag, startPoint x: 819, startPoint y: 195, endPoint x: 849, endPoint y: 203, distance: 31.2
click at [849, 203] on input "ساندوتش شاورما دجاج اكس لارج + بطاطس مقرمشة مجانًا." at bounding box center [753, 195] width 370 height 22
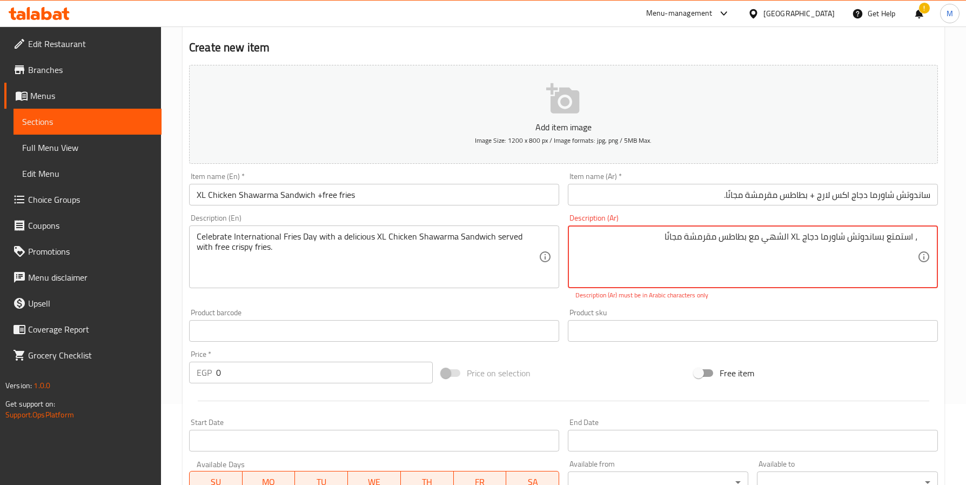
click at [797, 236] on textarea "، استمتع بساندوتش شاورما دجاج XL الشهي مع بطاطس مقرمشة مجانًا" at bounding box center [746, 256] width 342 height 51
paste textarea "اكس لارج"
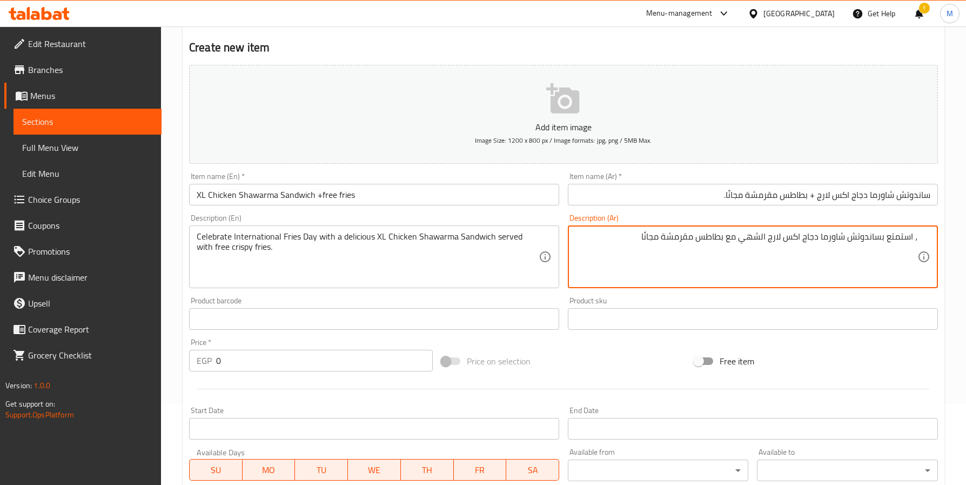
type textarea "، استمتع بساندوتش شاورما دجاج اكس لارج الشهي مع بطاطس مقرمشة مجانًا"
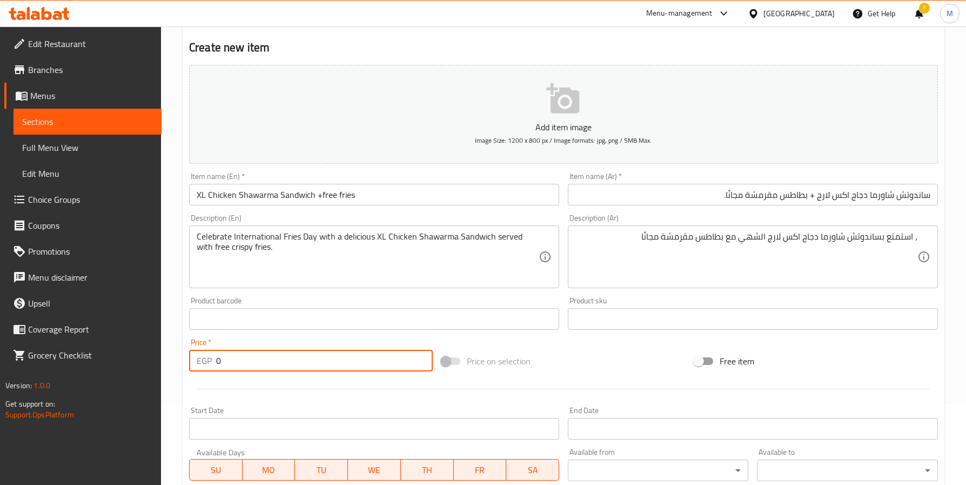
drag, startPoint x: 268, startPoint y: 367, endPoint x: 169, endPoint y: 367, distance: 99.4
click at [169, 367] on div "Home / Restaurants management / Menus / Sections / item / create [DATE] section…" at bounding box center [563, 313] width 805 height 737
type input "0"
type input "110"
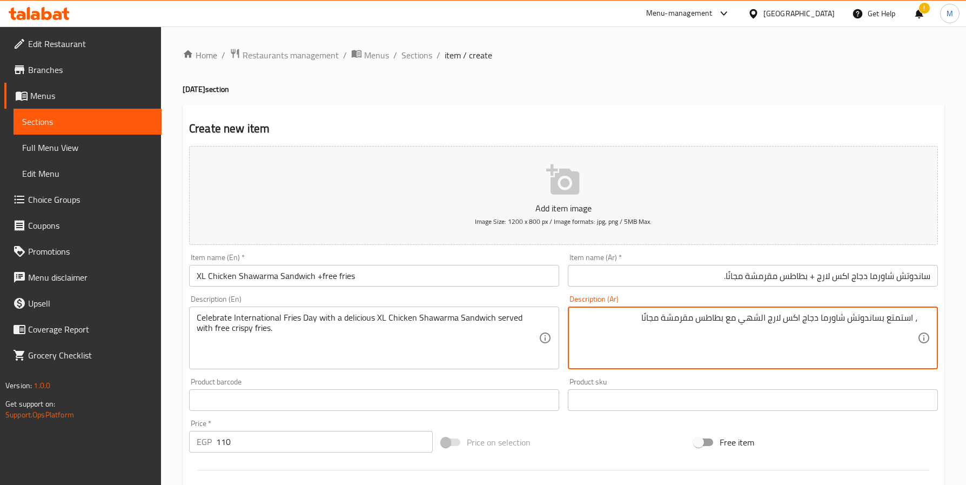
scroll to position [278, 0]
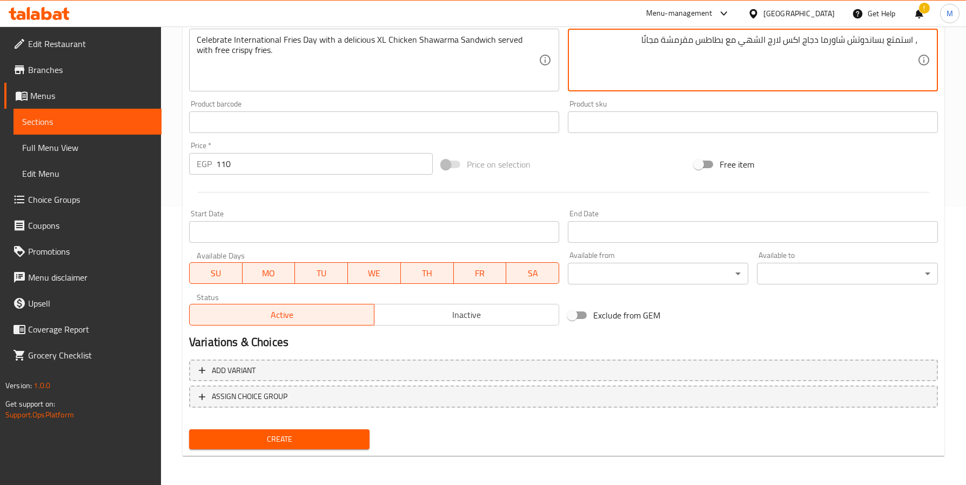
click at [289, 443] on span "Create" at bounding box center [279, 439] width 163 height 14
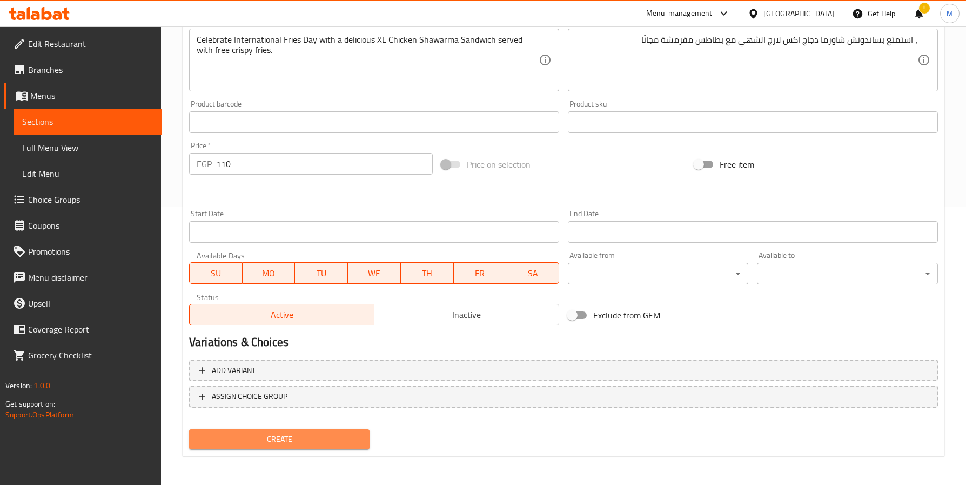
click at [263, 436] on span "Create" at bounding box center [279, 439] width 163 height 14
click at [297, 436] on span "Create" at bounding box center [279, 439] width 163 height 14
click at [297, 433] on span "Create" at bounding box center [279, 439] width 163 height 14
click at [320, 429] on button "Create" at bounding box center [279, 439] width 180 height 20
click at [310, 441] on span "Create" at bounding box center [279, 439] width 163 height 14
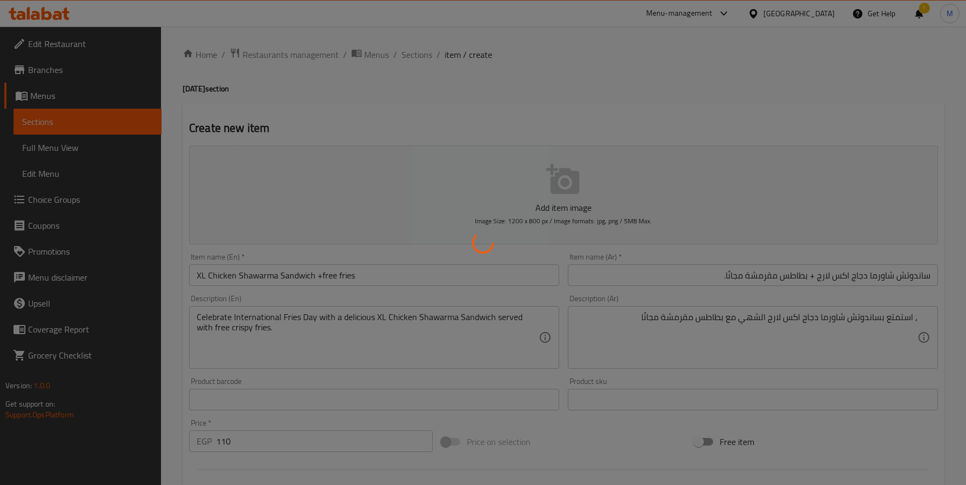
scroll to position [0, 0]
type input "0"
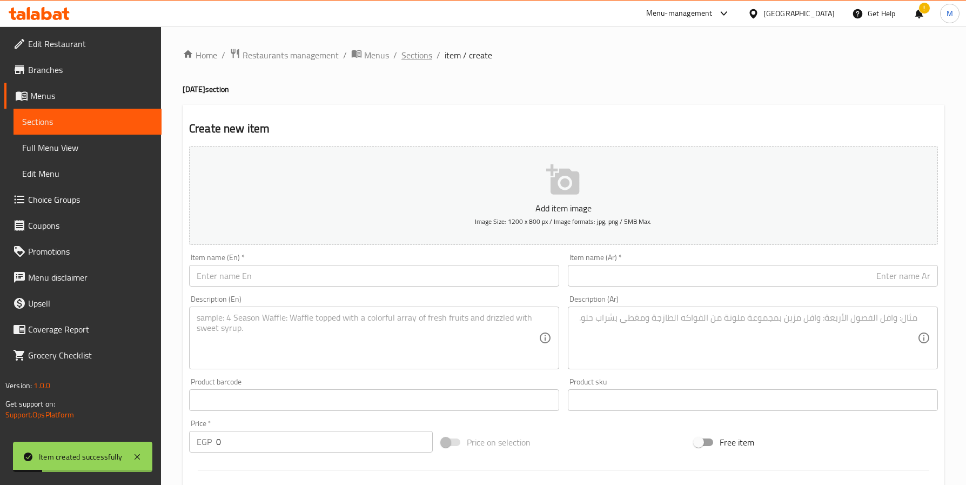
click at [415, 54] on span "Sections" at bounding box center [416, 55] width 31 height 13
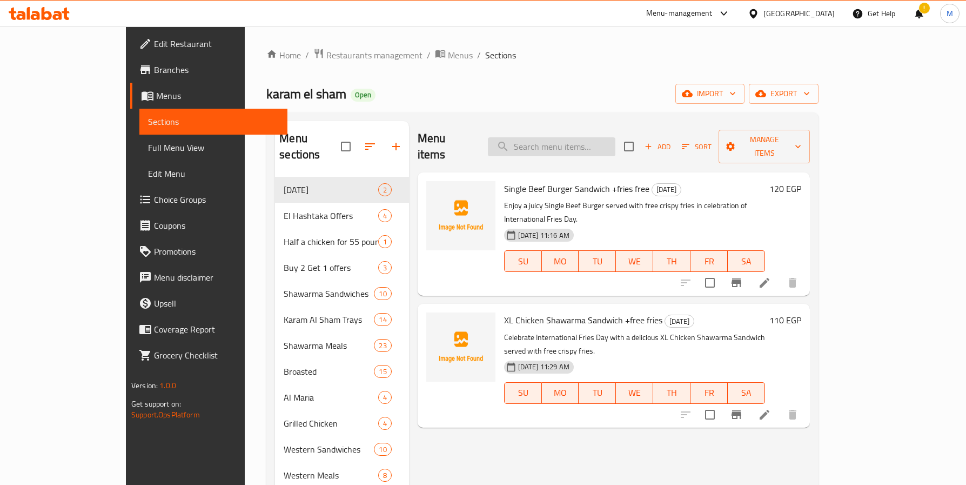
click at [592, 138] on input "search" at bounding box center [551, 146] width 127 height 19
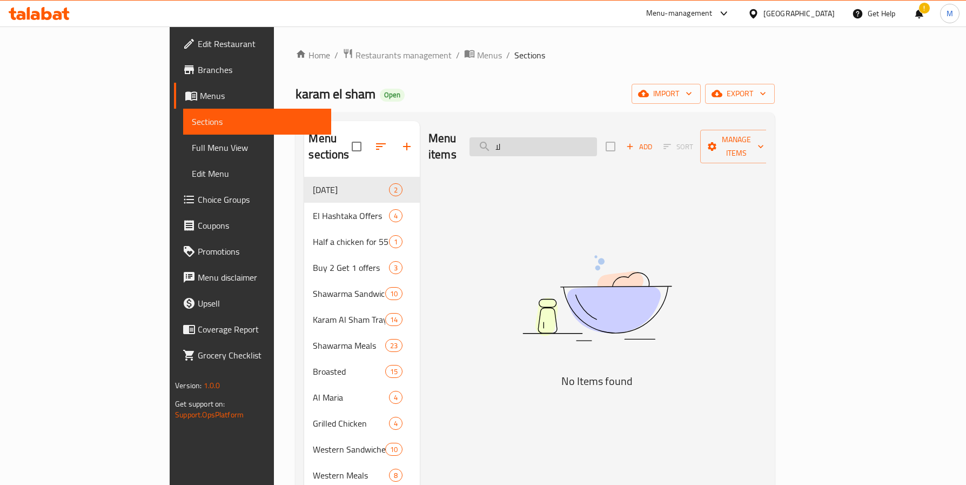
type input "ل"
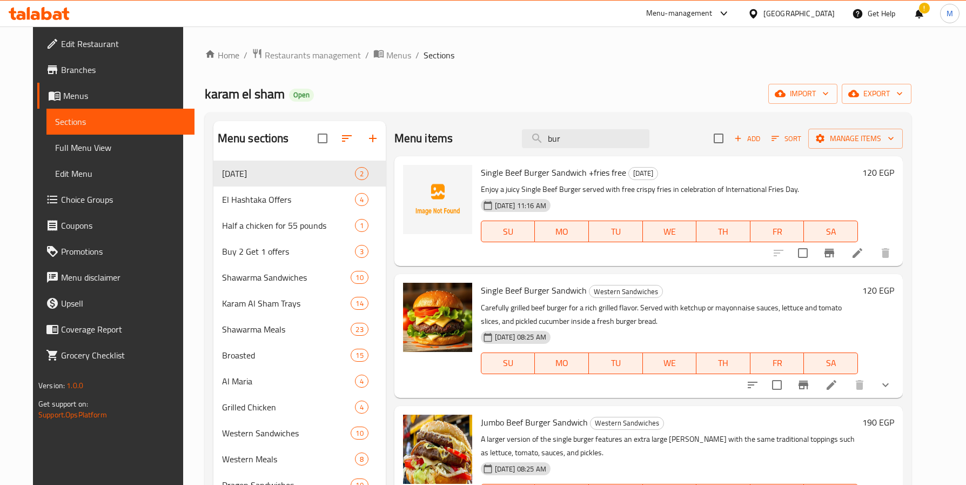
drag, startPoint x: 528, startPoint y: 146, endPoint x: 482, endPoint y: 148, distance: 46.5
click at [482, 148] on div "Menu items bur Add Sort Manage items" at bounding box center [648, 138] width 508 height 35
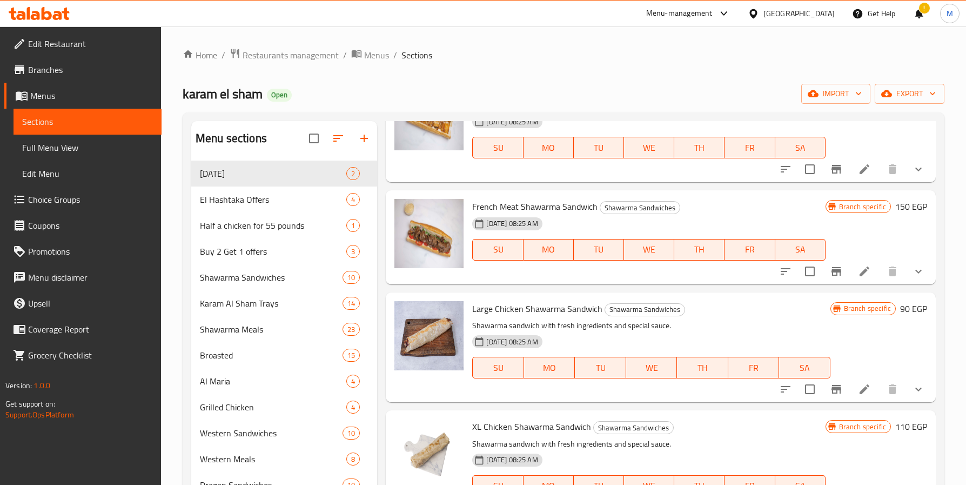
scroll to position [972, 0]
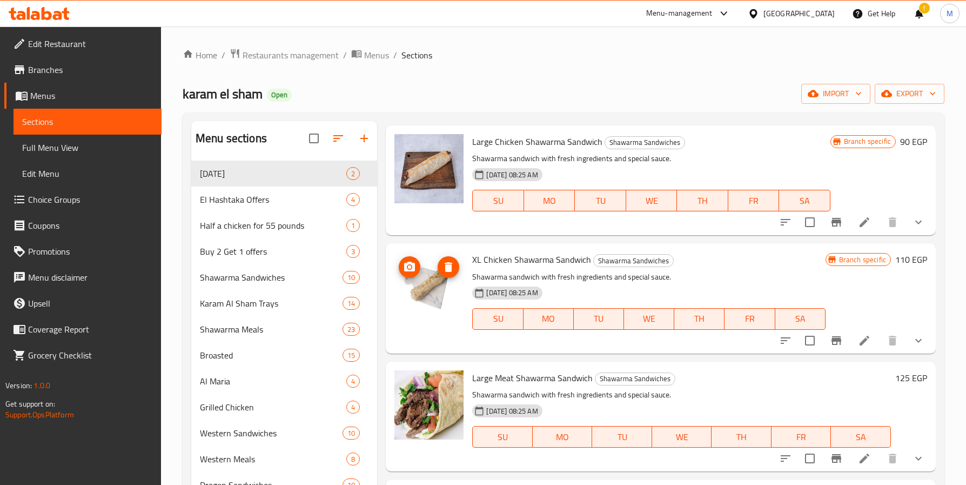
type input "shaw"
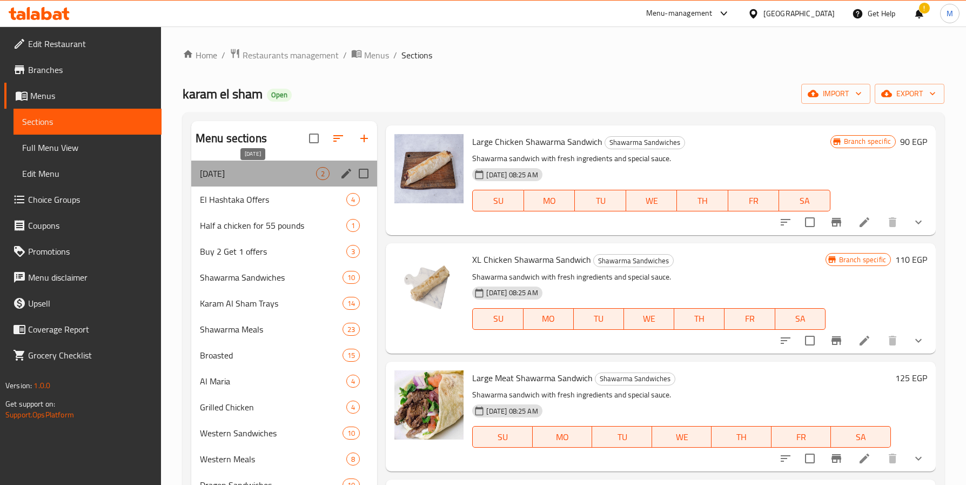
click at [253, 170] on span "[DATE]" at bounding box center [258, 173] width 116 height 13
click at [255, 170] on span "[DATE]" at bounding box center [258, 173] width 116 height 13
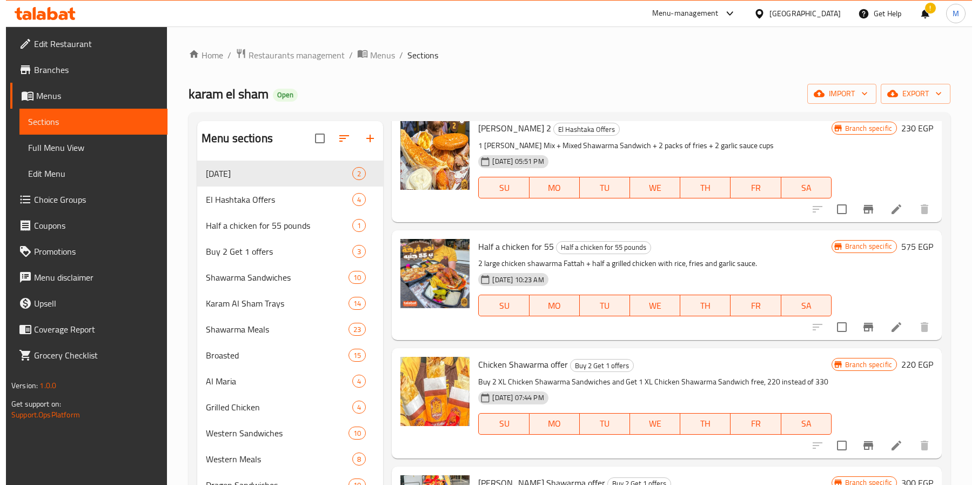
scroll to position [0, 0]
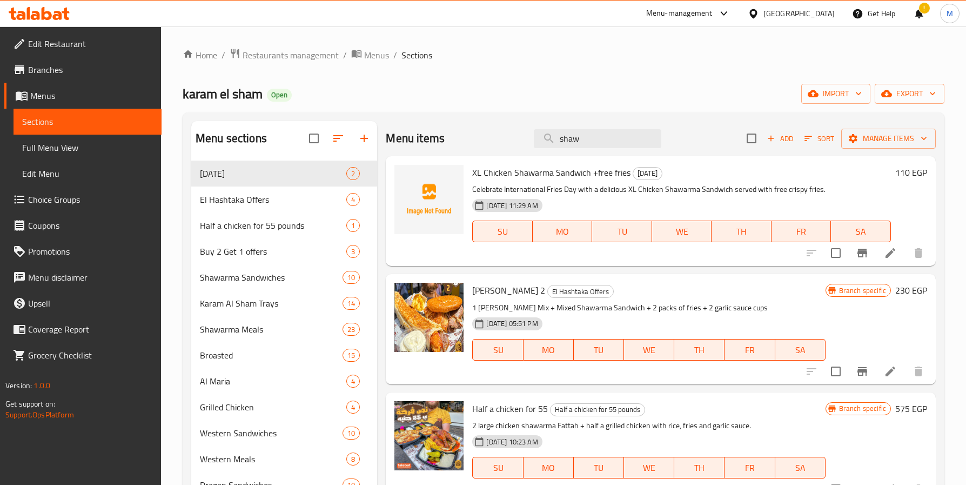
drag, startPoint x: 594, startPoint y: 146, endPoint x: 177, endPoint y: 151, distance: 416.5
click at [195, 152] on div "Menu sections [DATE] 2 El Hashtaka Offers 4 Half a chicken for 55 pounds 1 Buy …" at bounding box center [563, 415] width 744 height 588
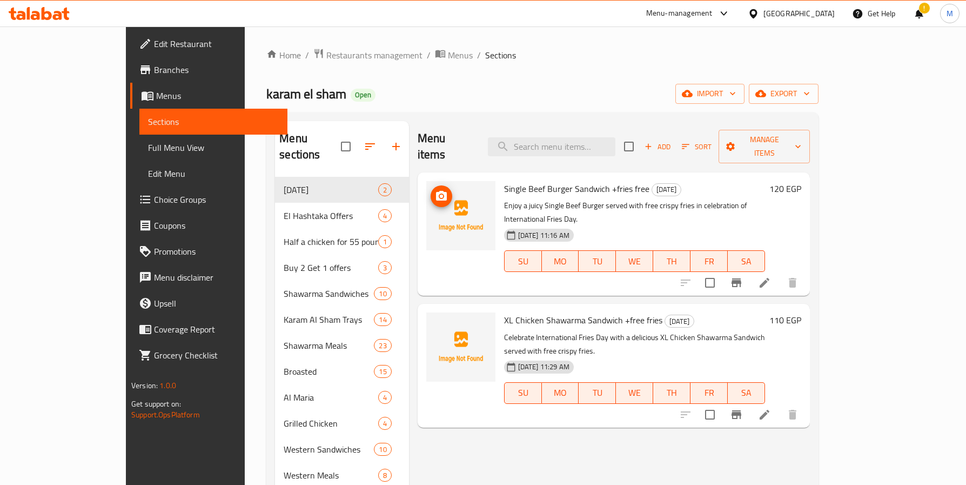
click at [431, 185] on button "upload picture" at bounding box center [442, 196] width 22 height 22
click at [436, 322] on icon "upload picture" at bounding box center [441, 327] width 11 height 10
click at [780, 273] on li at bounding box center [764, 282] width 30 height 19
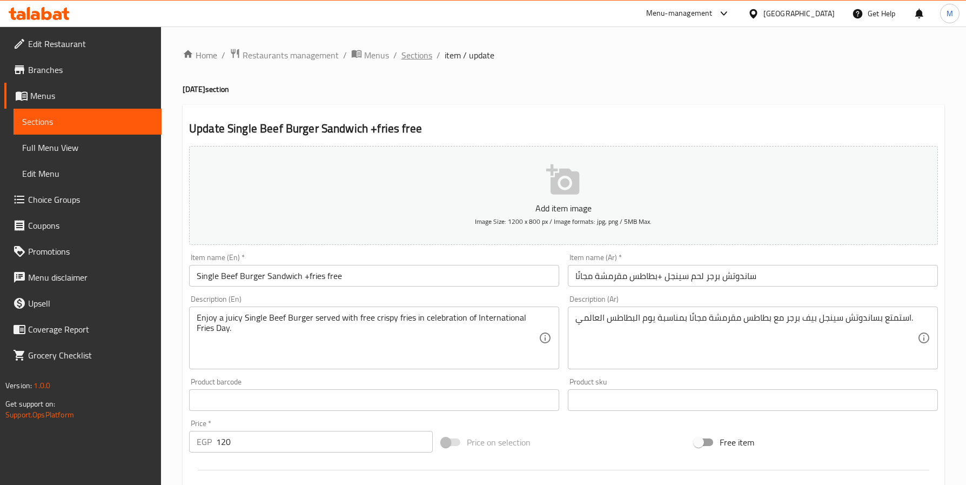
click at [406, 61] on span "Sections" at bounding box center [416, 55] width 31 height 13
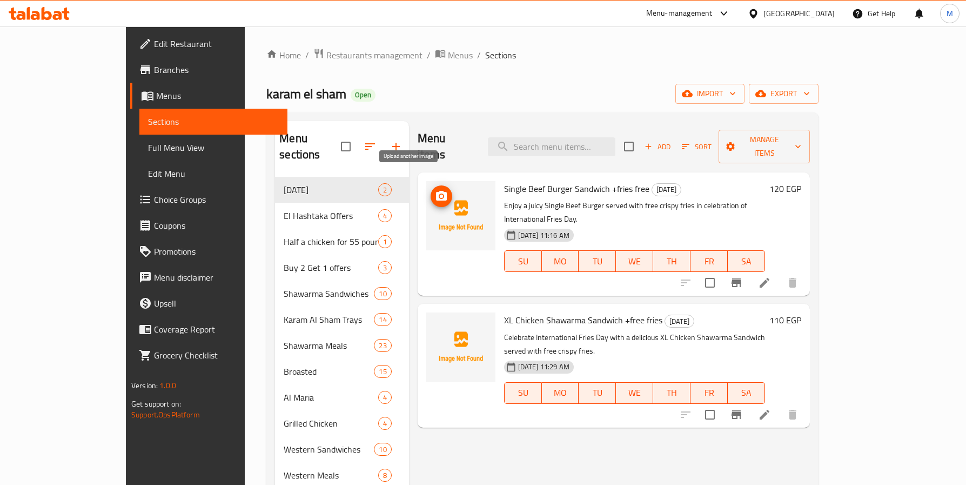
click at [436, 191] on icon "upload picture" at bounding box center [441, 196] width 11 height 10
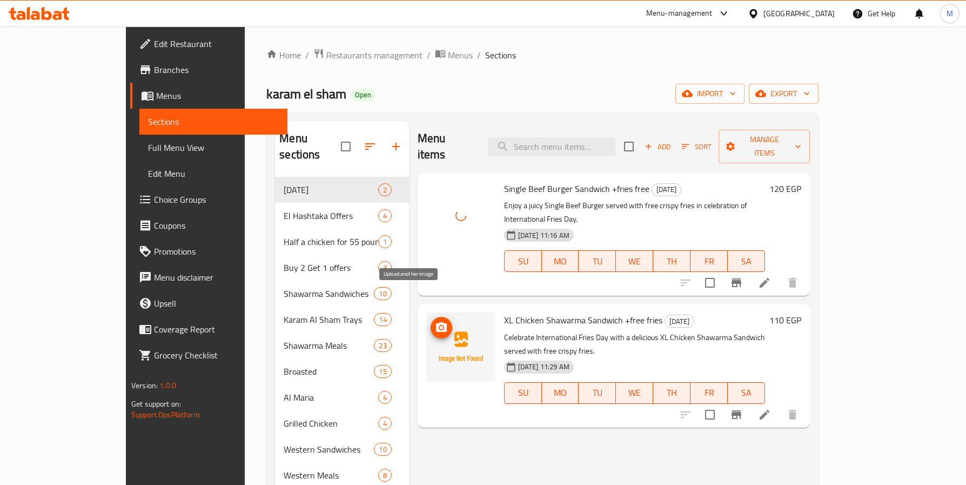
click at [431, 321] on span "upload picture" at bounding box center [442, 327] width 22 height 13
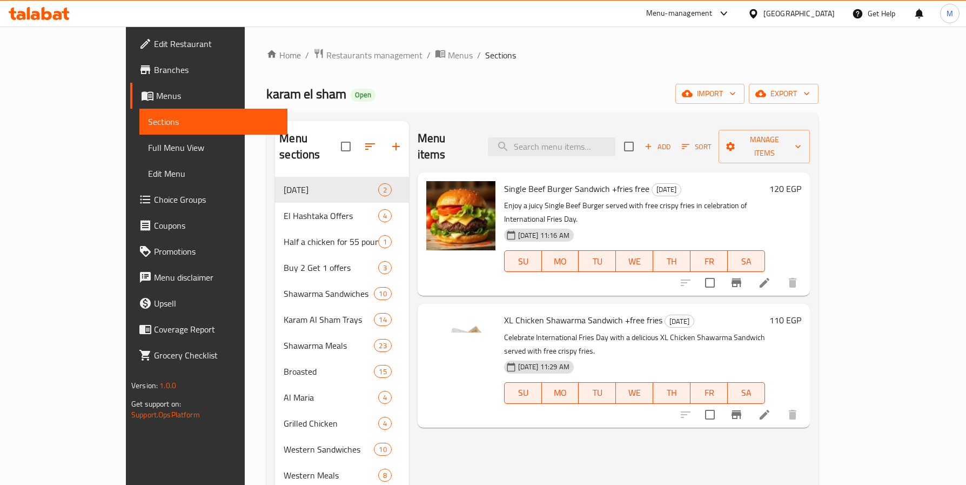
click at [546, 84] on div "karam el sham Open import export" at bounding box center [542, 94] width 552 height 20
